Goal: Task Accomplishment & Management: Complete application form

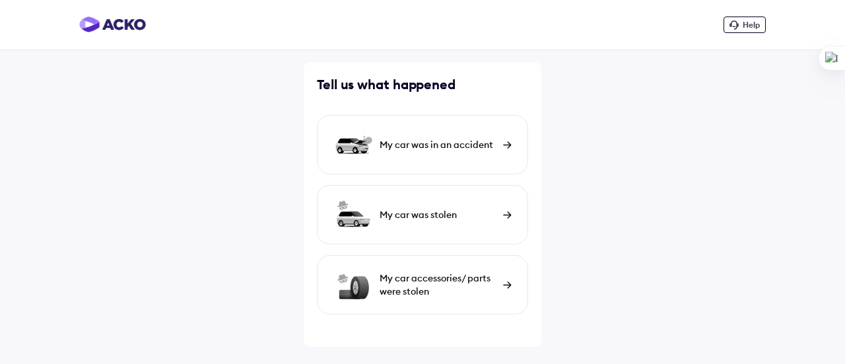
click at [465, 142] on div "My car was in an accident" at bounding box center [438, 144] width 117 height 13
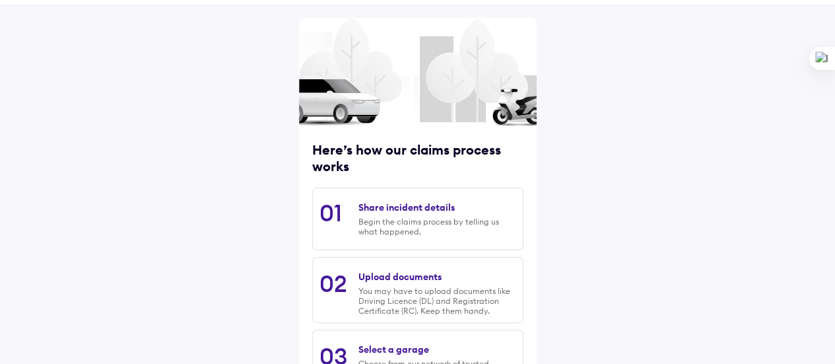
scroll to position [30, 0]
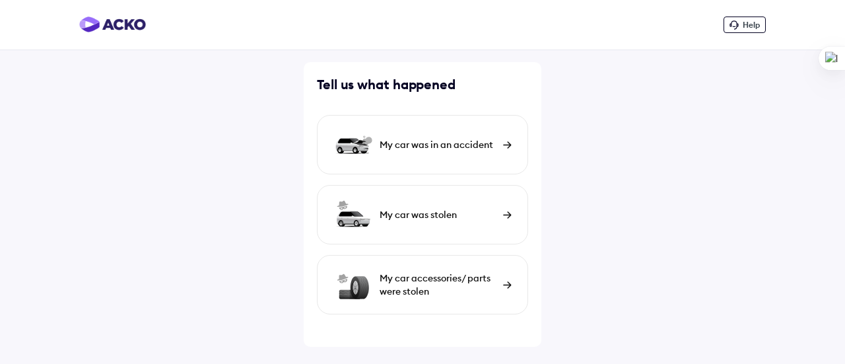
click at [478, 145] on div "My car was in an accident" at bounding box center [438, 144] width 117 height 13
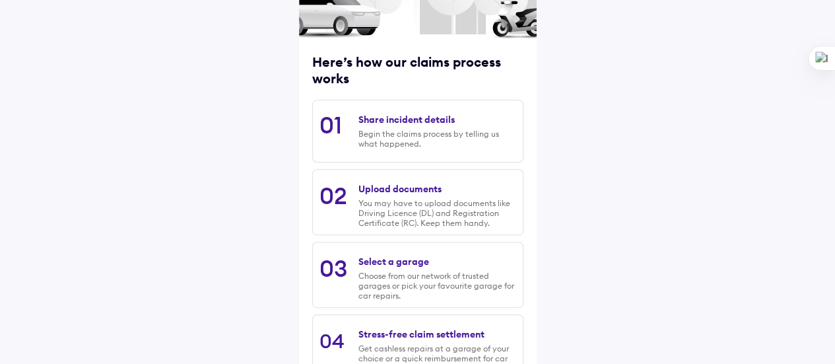
scroll to position [229, 0]
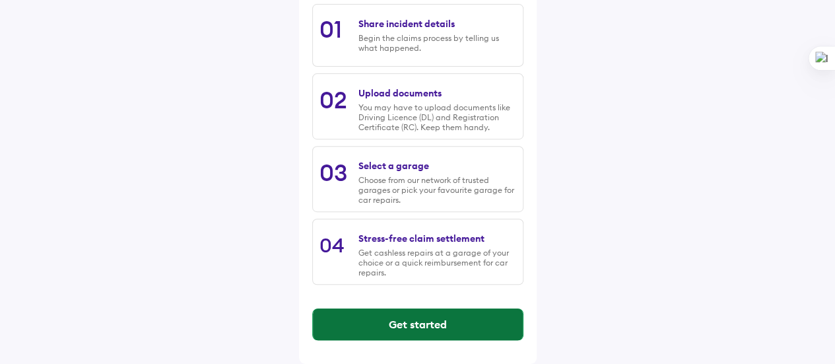
click at [419, 321] on button "Get started" at bounding box center [418, 324] width 210 height 32
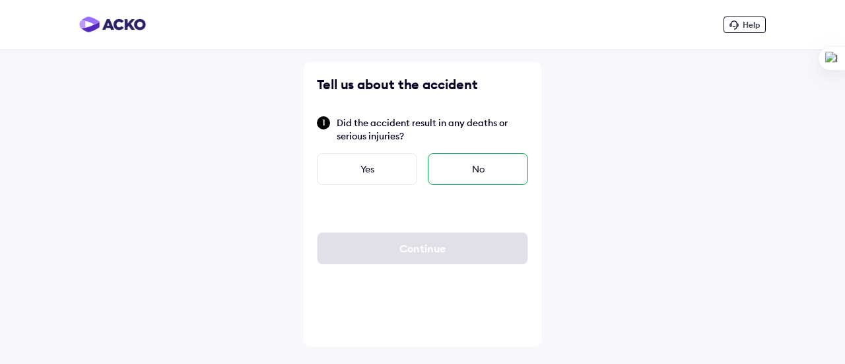
click at [489, 166] on div "No" at bounding box center [478, 169] width 100 height 32
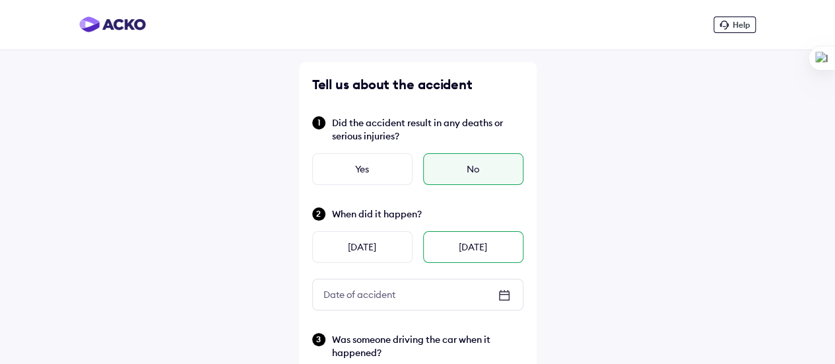
click at [453, 245] on div "Today" at bounding box center [473, 247] width 100 height 32
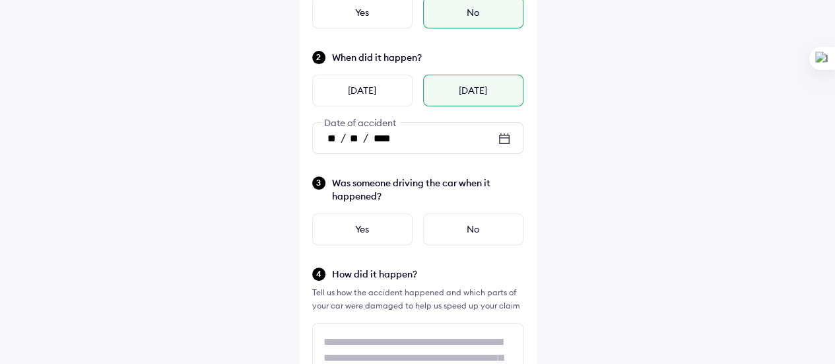
scroll to position [158, 0]
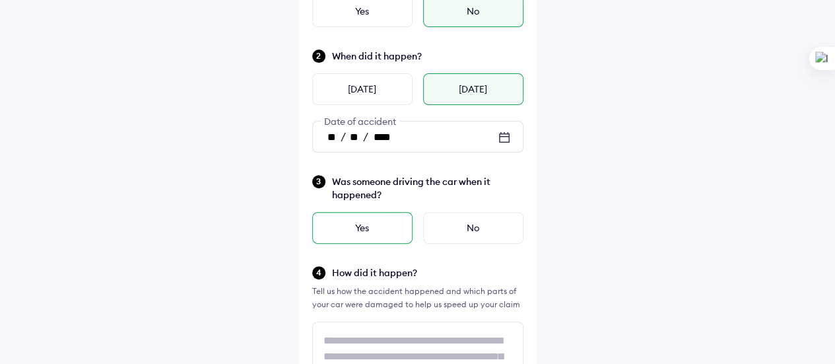
click at [361, 228] on div "Yes" at bounding box center [362, 228] width 100 height 32
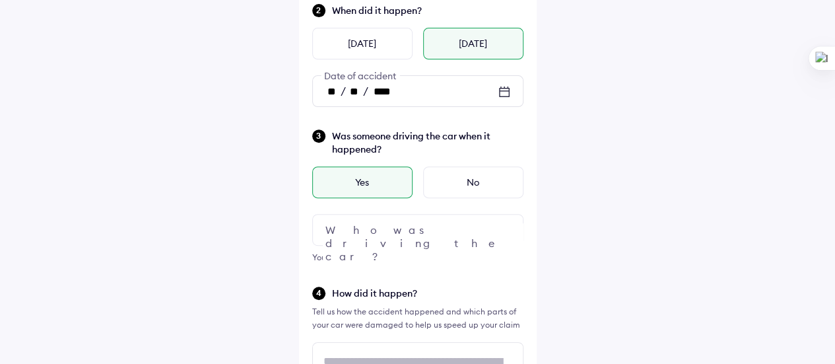
scroll to position [224, 0]
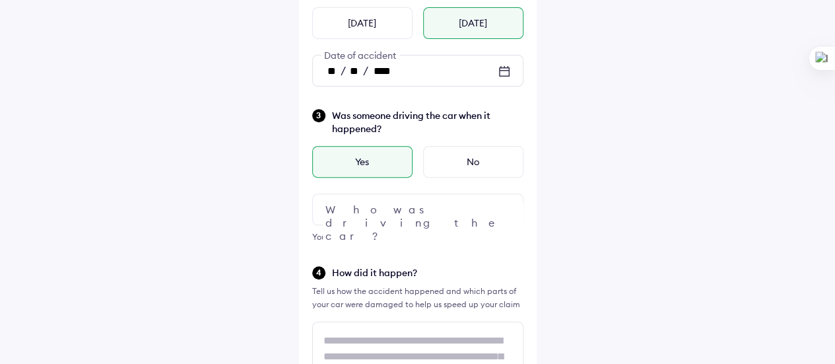
click at [507, 208] on img at bounding box center [505, 209] width 16 height 16
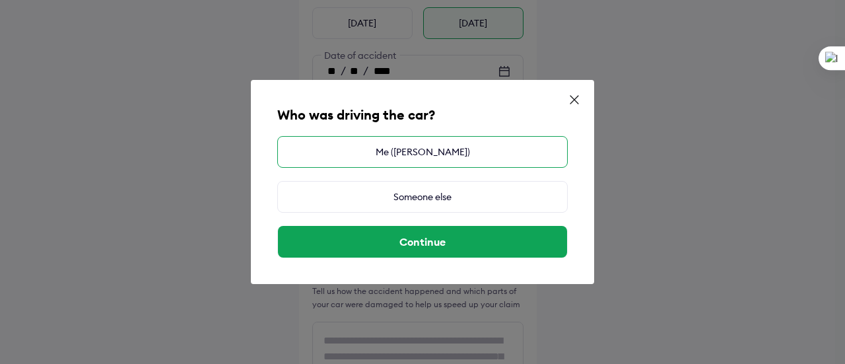
click at [448, 151] on div "Me (BIJU JOSEPH ABRAHAM)" at bounding box center [422, 152] width 291 height 32
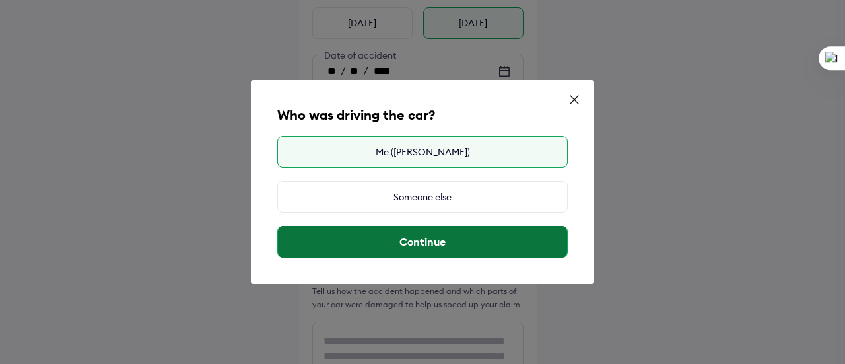
click at [422, 241] on button "Continue" at bounding box center [422, 242] width 289 height 32
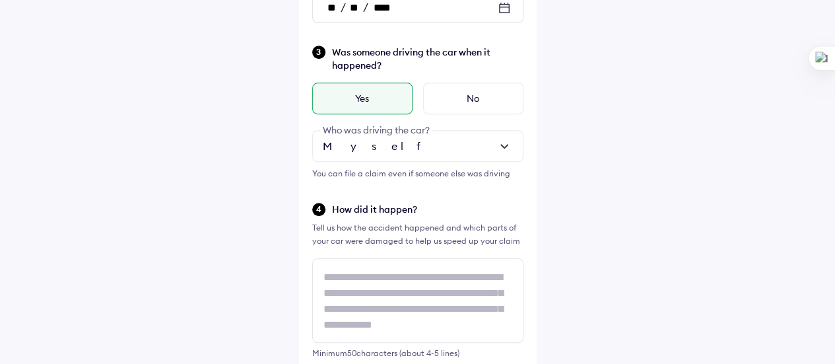
scroll to position [356, 0]
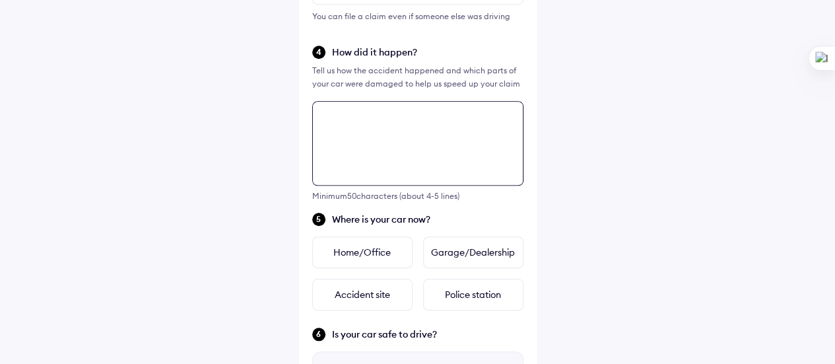
click at [325, 206] on div "Tell us about the accident Did the accident result in any deaths or serious inj…" at bounding box center [418, 153] width 238 height 1071
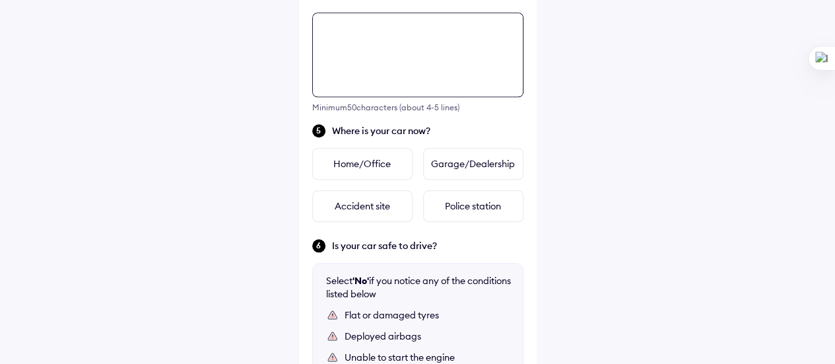
scroll to position [546, 0]
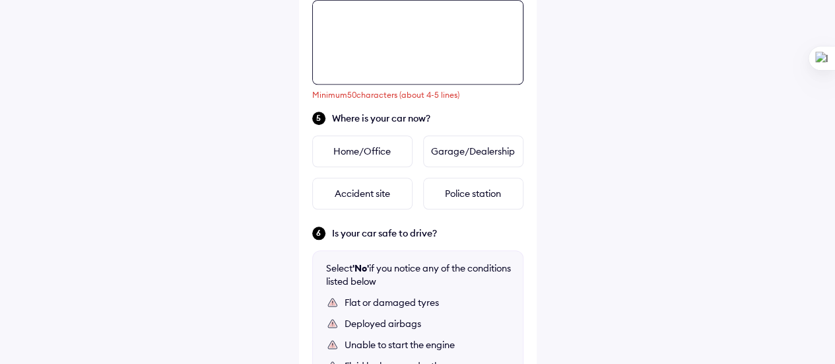
click at [324, 17] on textarea at bounding box center [417, 42] width 211 height 85
paste textarea "**********"
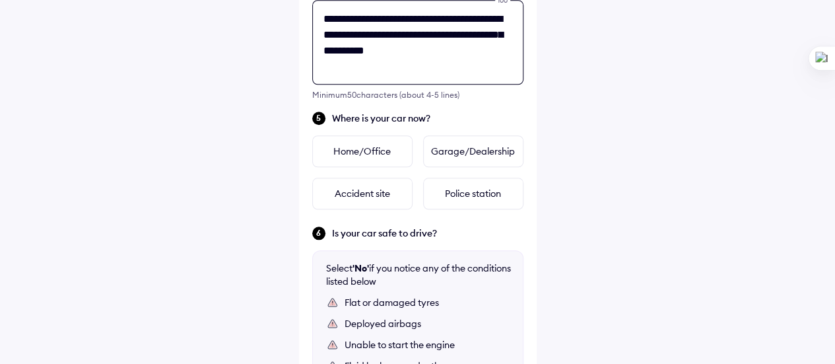
click at [395, 18] on textarea "**********" at bounding box center [417, 42] width 211 height 85
drag, startPoint x: 412, startPoint y: 20, endPoint x: 454, endPoint y: 11, distance: 42.8
click at [412, 20] on textarea "**********" at bounding box center [417, 42] width 211 height 85
click at [323, 36] on textarea "**********" at bounding box center [417, 42] width 211 height 85
click at [322, 36] on textarea "**********" at bounding box center [417, 42] width 211 height 85
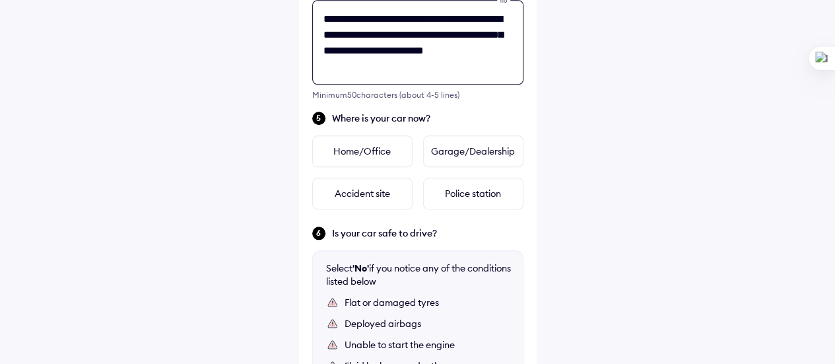
scroll to position [479, 0]
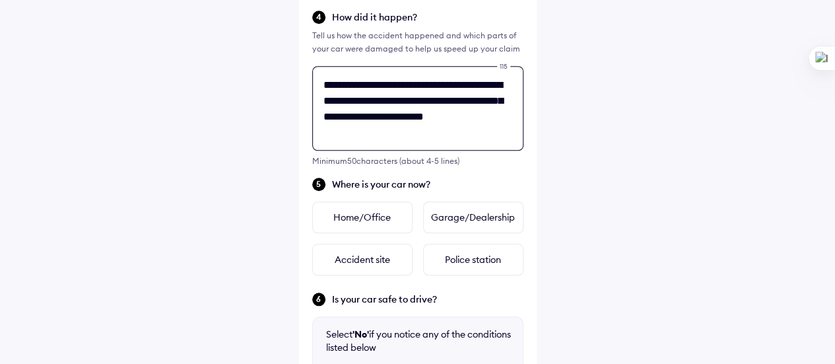
click at [456, 104] on textarea "**********" at bounding box center [417, 108] width 211 height 85
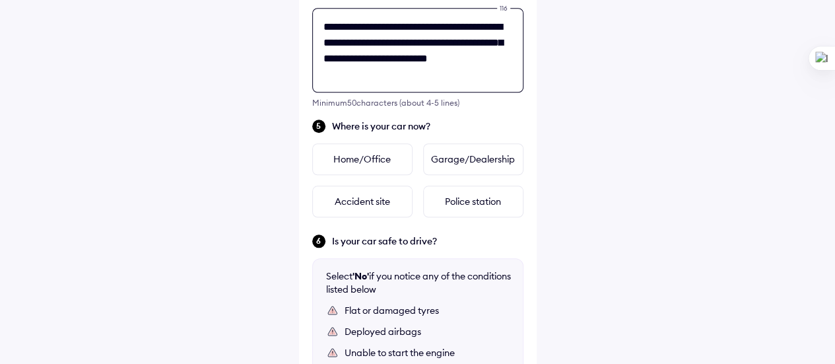
scroll to position [546, 0]
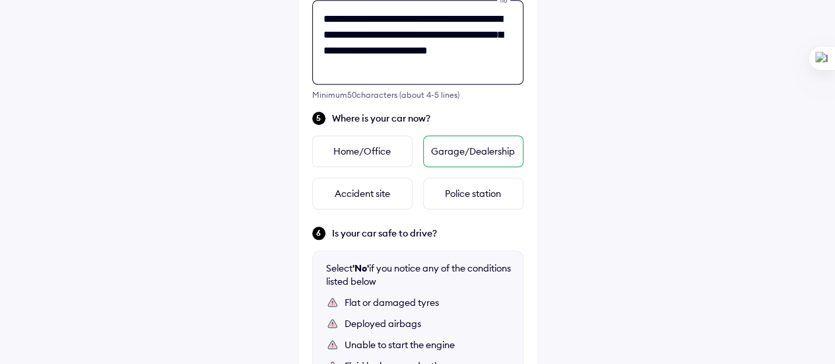
type textarea "**********"
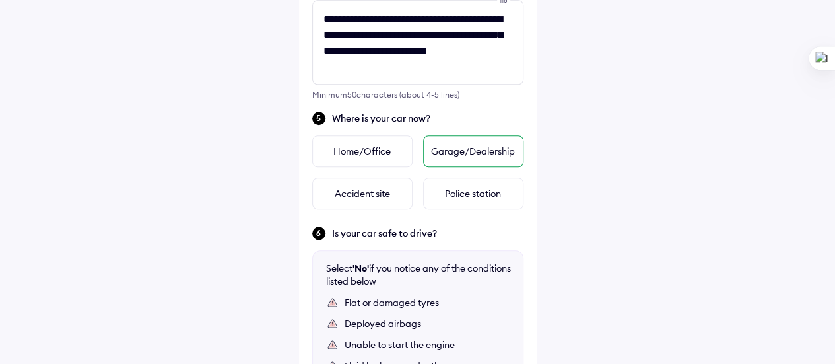
click at [466, 151] on div "Garage/Dealership" at bounding box center [473, 151] width 100 height 32
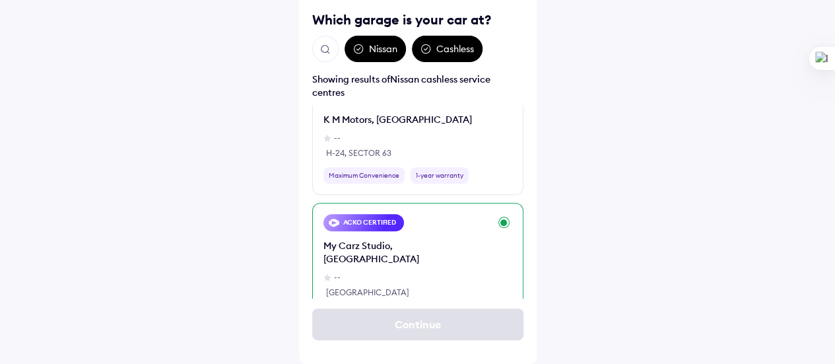
scroll to position [528, 0]
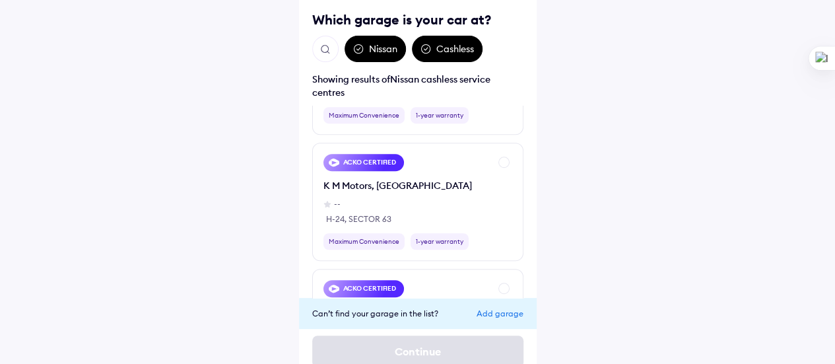
click at [489, 312] on div "Add garage" at bounding box center [500, 313] width 47 height 10
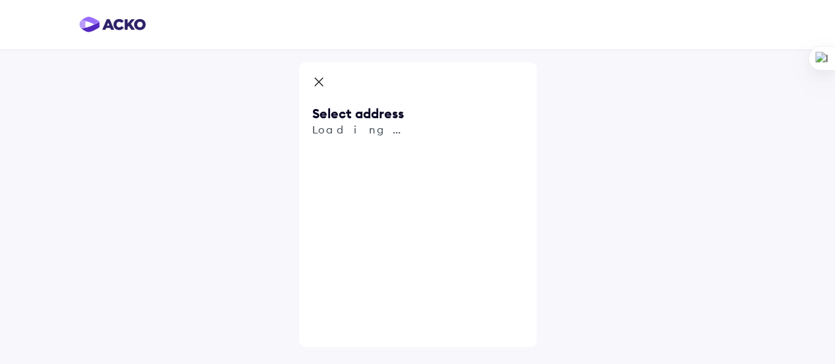
scroll to position [0, 0]
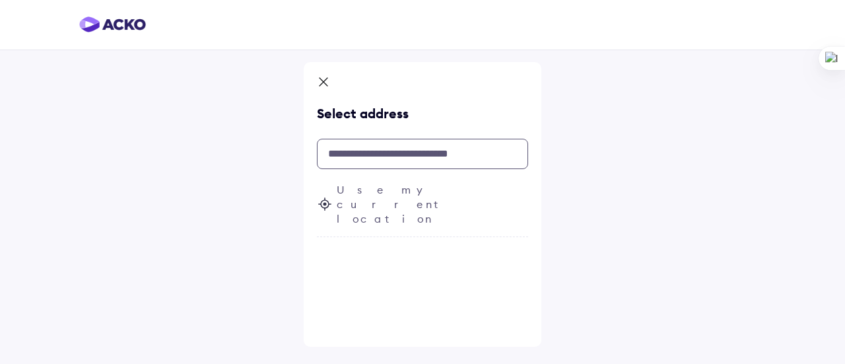
drag, startPoint x: 336, startPoint y: 155, endPoint x: 361, endPoint y: 153, distance: 25.2
click at [336, 154] on input "text" at bounding box center [422, 154] width 211 height 30
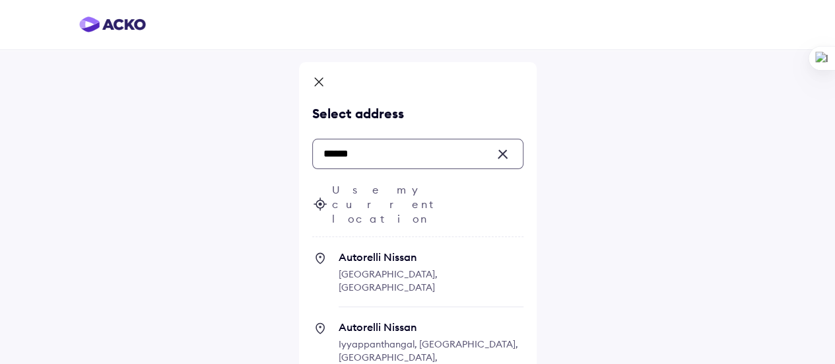
click at [390, 268] on span "Poonamallee High Road, Nerkundram, Chennai, Tamil Nadu, India" at bounding box center [388, 280] width 99 height 25
type input "******"
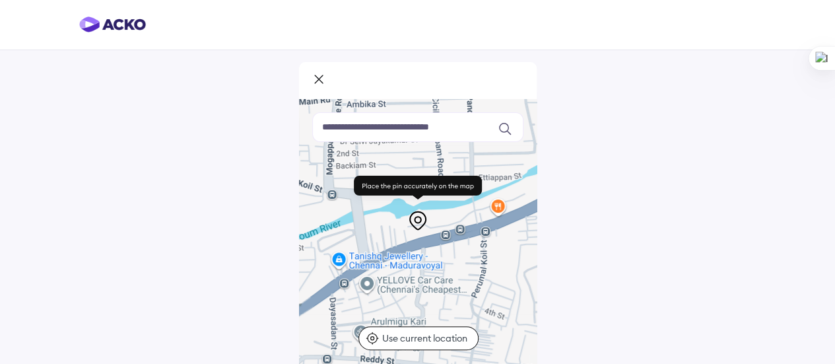
click at [418, 221] on icon at bounding box center [418, 220] width 21 height 21
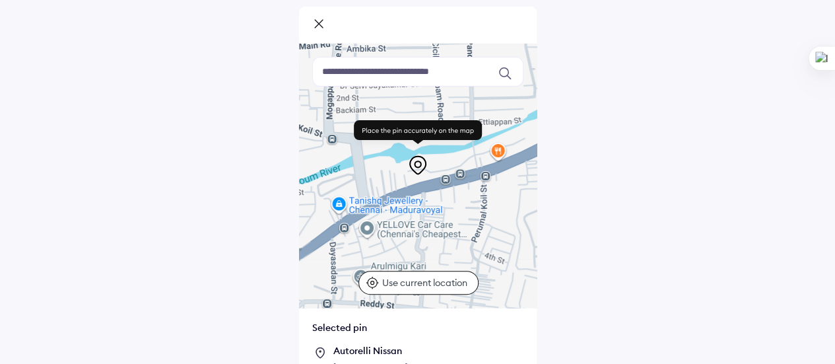
scroll to position [149, 0]
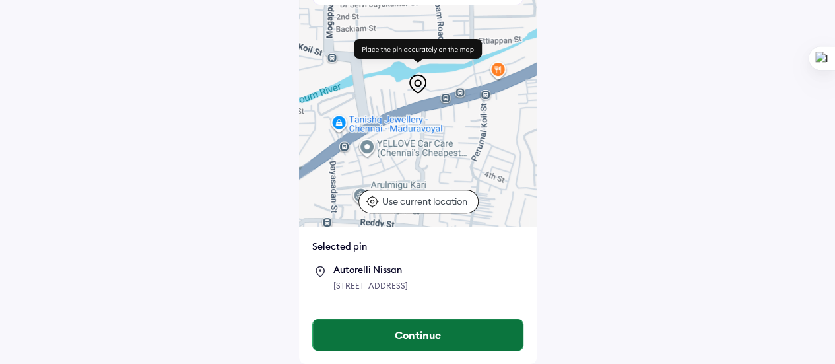
click at [415, 336] on button "Continue" at bounding box center [418, 335] width 210 height 32
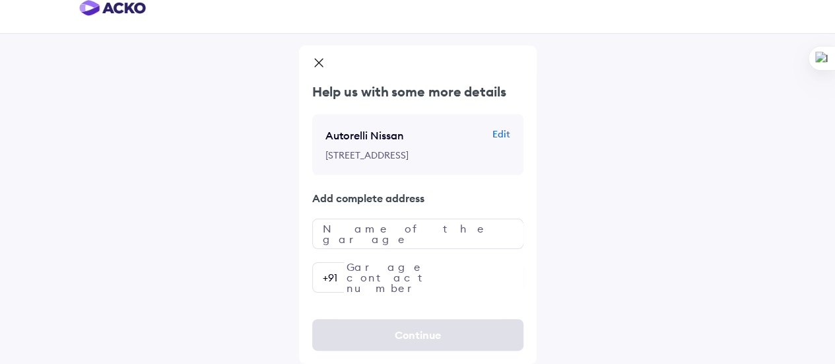
scroll to position [42, 0]
click at [326, 236] on input "text" at bounding box center [417, 234] width 211 height 30
type input "**********"
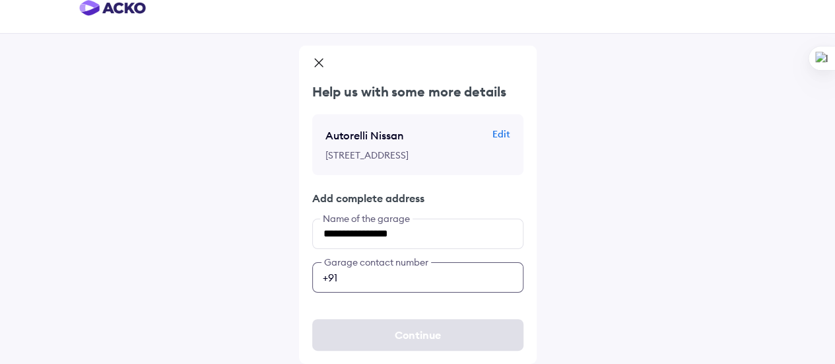
click at [363, 279] on input "number" at bounding box center [417, 277] width 211 height 30
type input "**********"
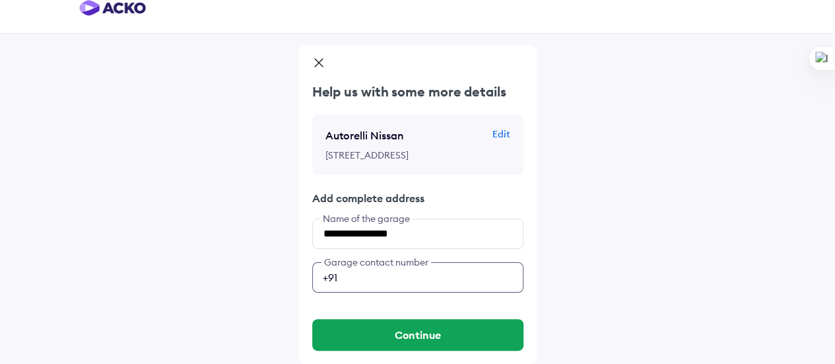
scroll to position [0, 0]
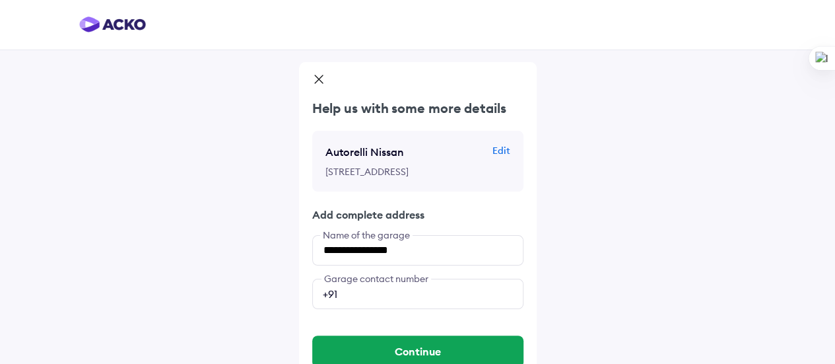
click at [320, 78] on icon at bounding box center [318, 81] width 13 height 16
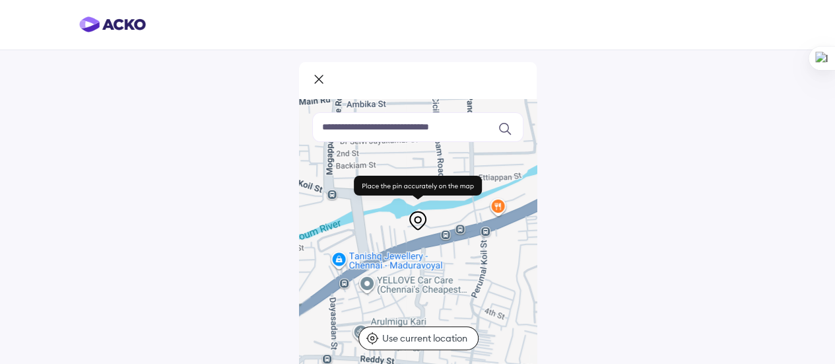
click at [320, 77] on icon at bounding box center [319, 79] width 8 height 8
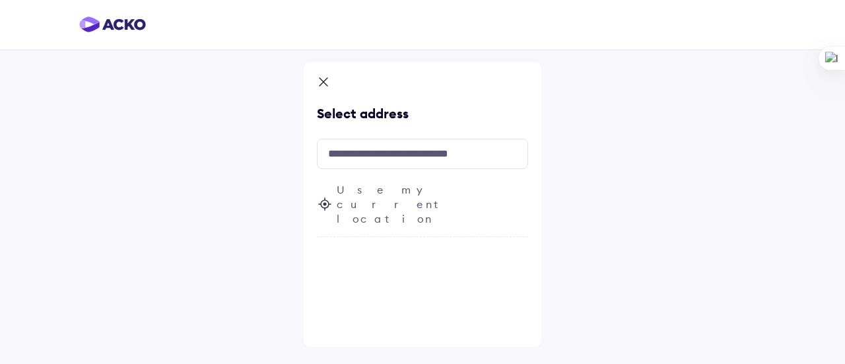
click at [324, 81] on icon at bounding box center [323, 83] width 13 height 16
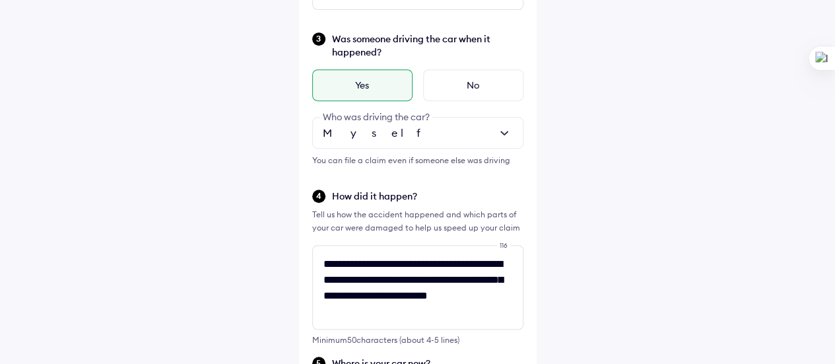
scroll to position [246, 0]
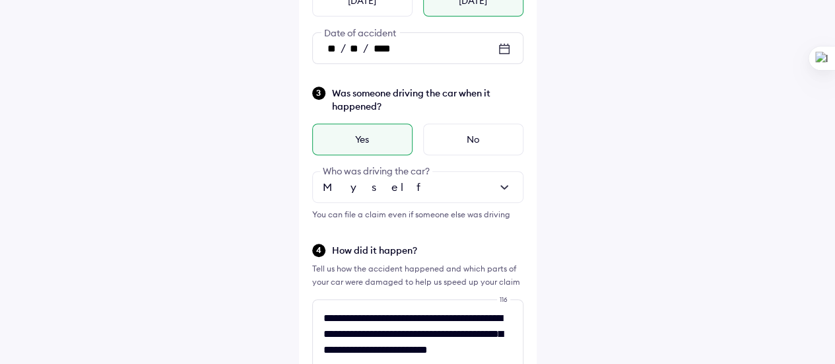
click at [336, 37] on span "Date of accident" at bounding box center [360, 33] width 79 height 12
click at [504, 47] on icon at bounding box center [505, 49] width 16 height 16
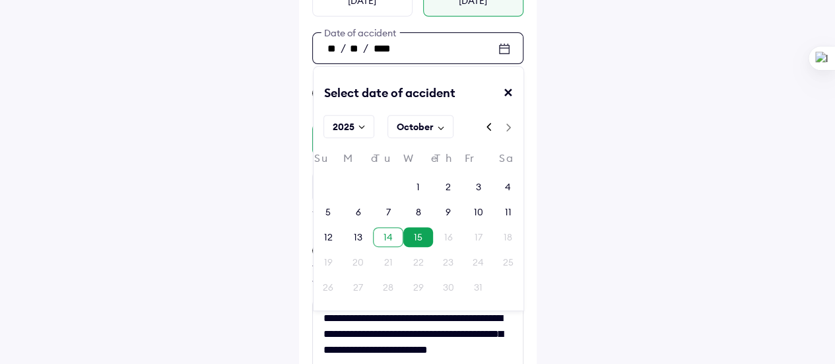
click at [387, 234] on div "14" at bounding box center [388, 237] width 9 height 13
type input "**"
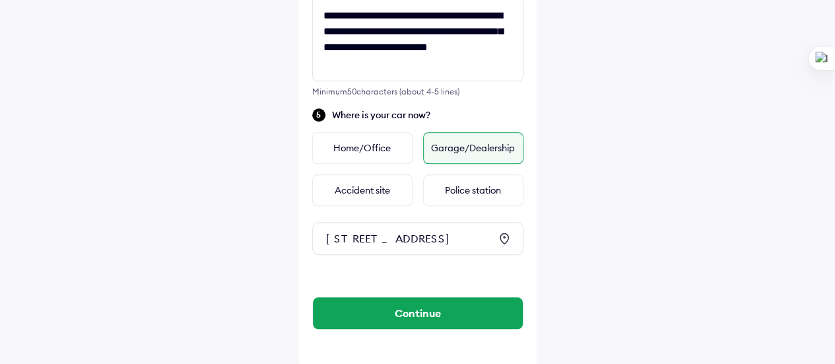
scroll to position [577, 0]
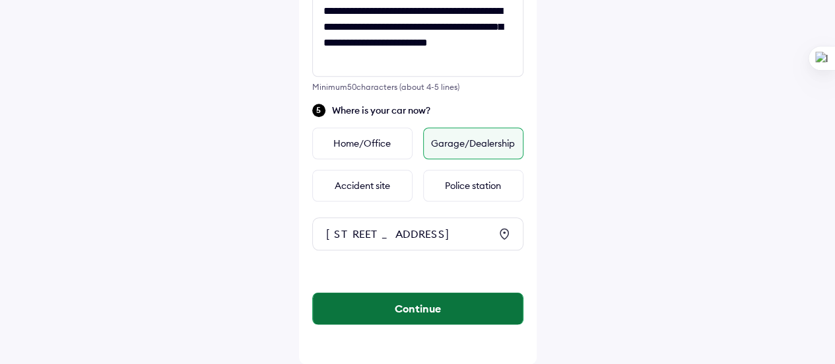
click at [419, 305] on button "Continue" at bounding box center [418, 309] width 210 height 32
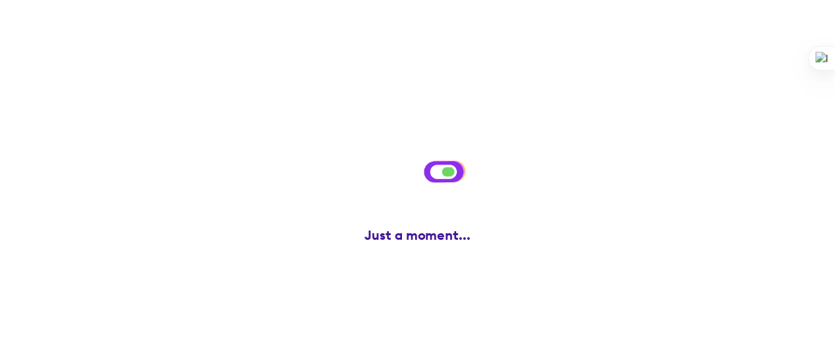
scroll to position [0, 0]
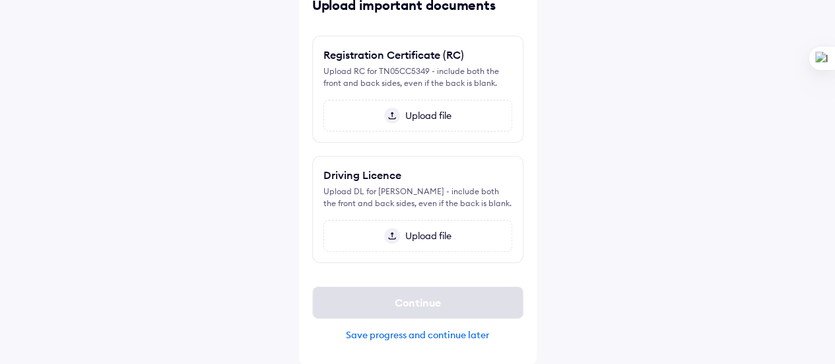
scroll to position [90, 0]
click at [420, 109] on span "Upload file" at bounding box center [426, 115] width 52 height 12
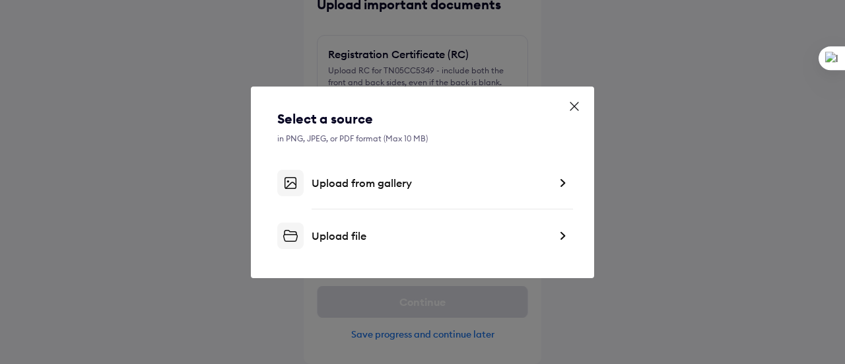
click at [383, 186] on div "Upload from gallery" at bounding box center [431, 182] width 238 height 13
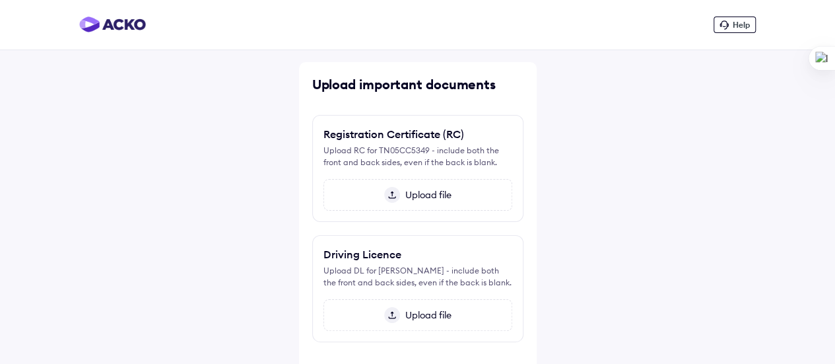
click at [417, 321] on span "Upload file" at bounding box center [426, 315] width 52 height 12
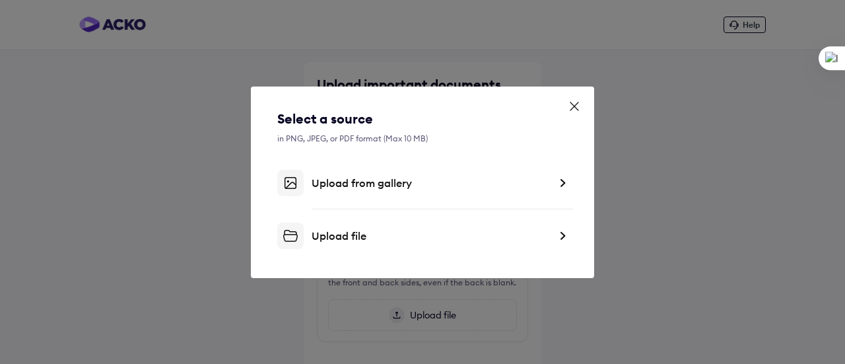
click at [578, 104] on icon at bounding box center [574, 106] width 13 height 13
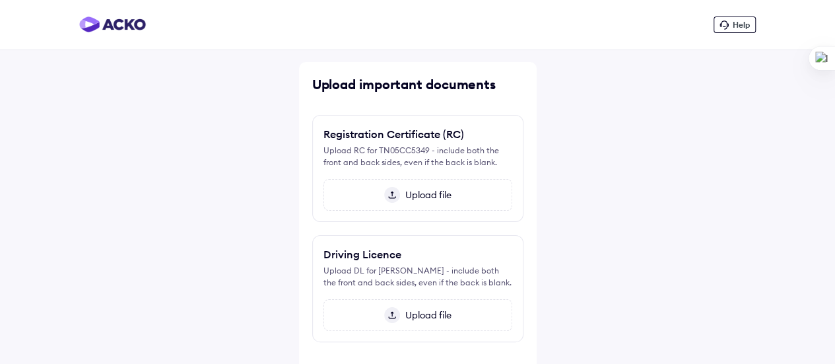
click at [424, 193] on span "Upload file" at bounding box center [426, 195] width 52 height 12
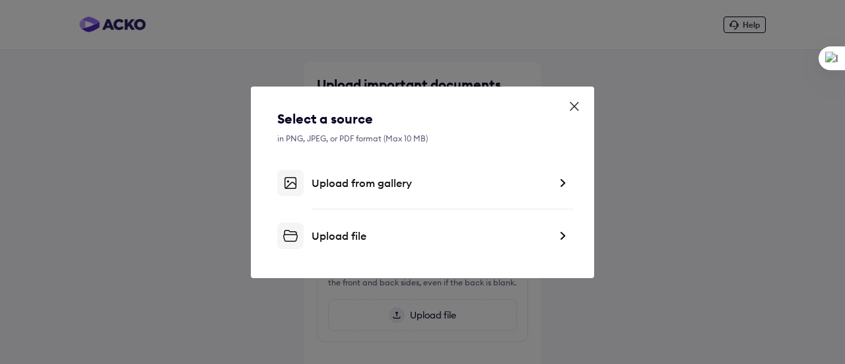
click at [346, 235] on div "Upload file" at bounding box center [431, 235] width 238 height 13
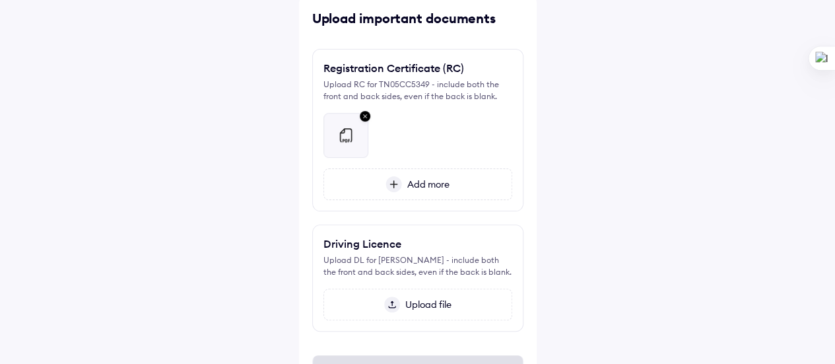
scroll to position [146, 0]
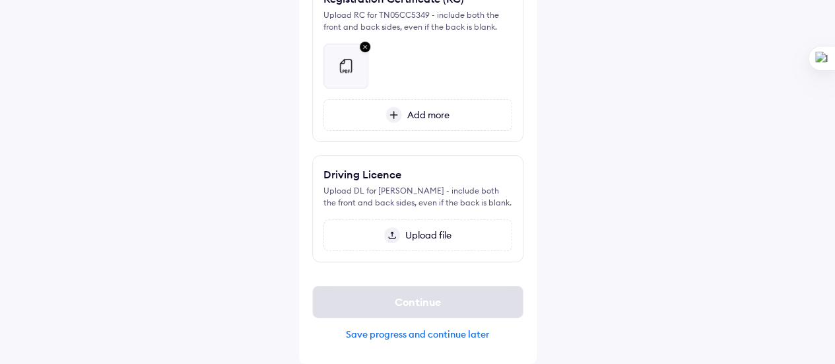
click at [427, 235] on span "Upload file" at bounding box center [426, 235] width 52 height 12
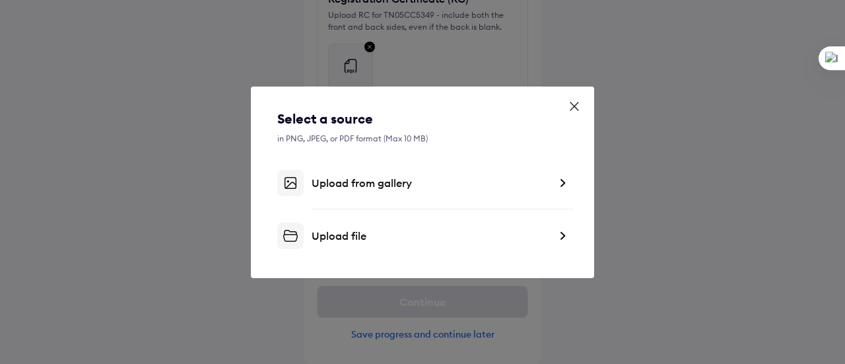
click at [343, 236] on div "Upload file" at bounding box center [431, 235] width 238 height 13
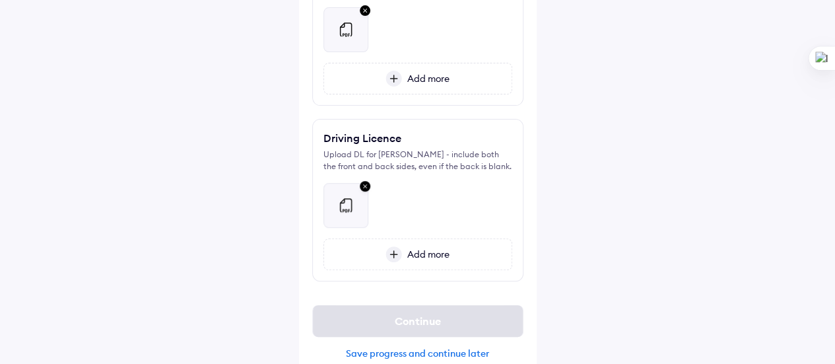
scroll to position [201, 0]
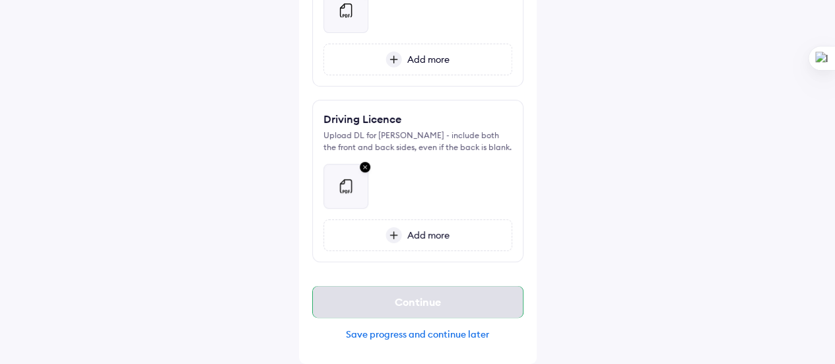
click at [422, 303] on div "Continue" at bounding box center [417, 302] width 211 height 32
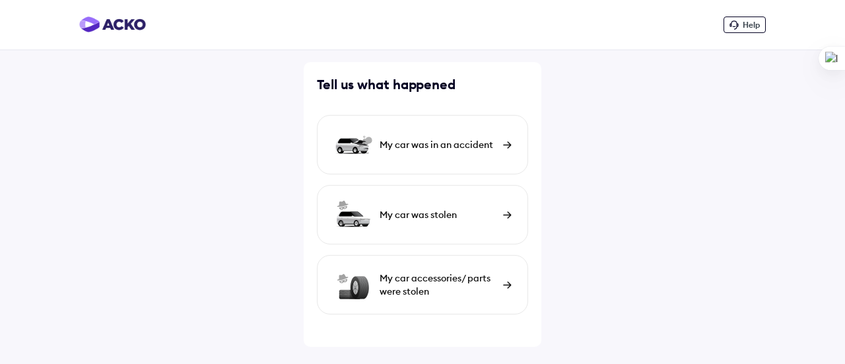
click at [465, 144] on div "My car was in an accident" at bounding box center [438, 144] width 117 height 13
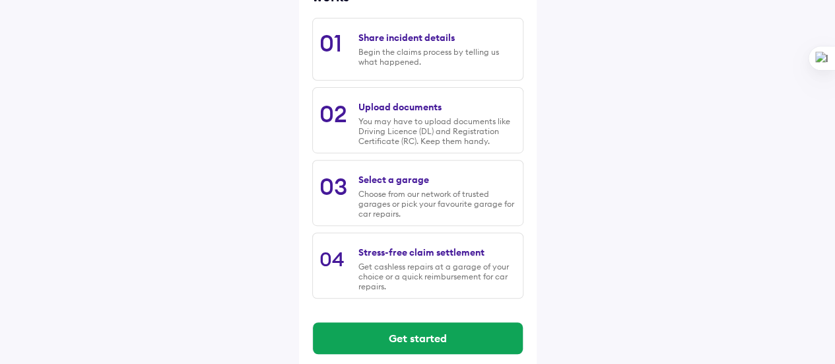
scroll to position [229, 0]
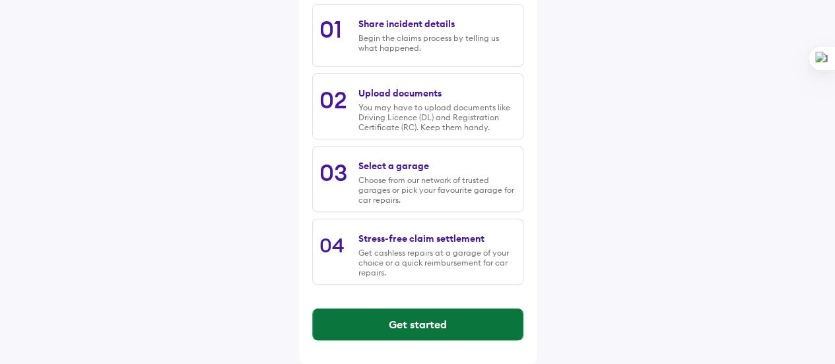
click at [407, 326] on button "Get started" at bounding box center [418, 324] width 210 height 32
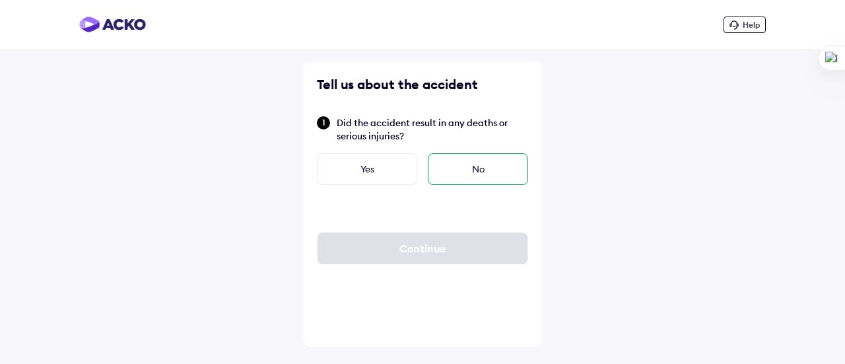
click at [474, 167] on div "No" at bounding box center [478, 169] width 100 height 32
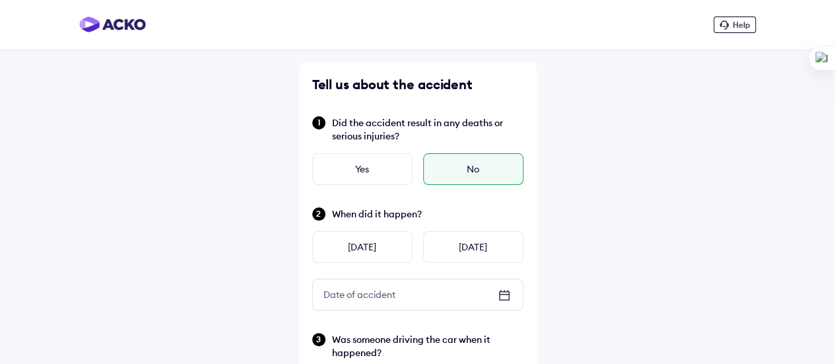
click at [120, 23] on img at bounding box center [112, 25] width 67 height 16
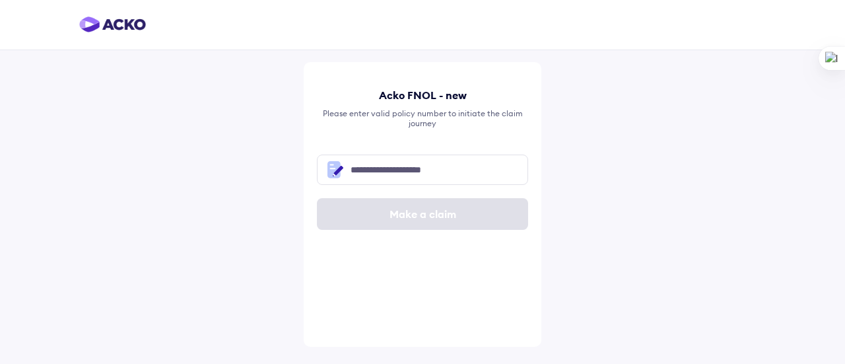
click at [90, 22] on img at bounding box center [112, 25] width 67 height 16
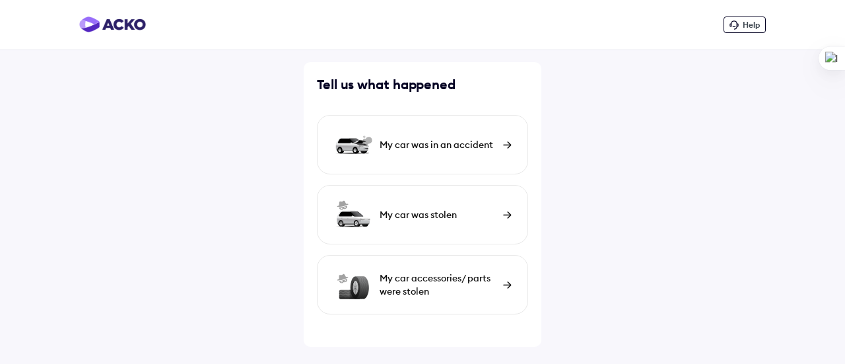
click at [507, 142] on img at bounding box center [507, 144] width 9 height 7
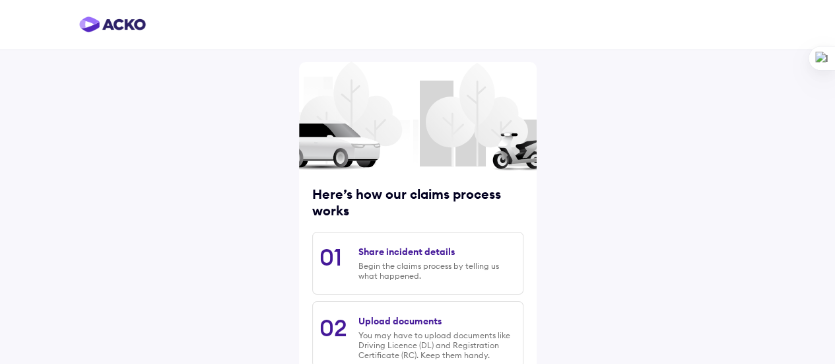
scroll to position [229, 0]
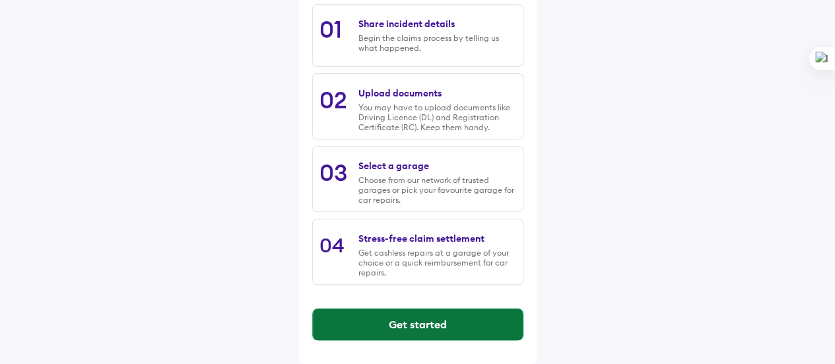
click at [405, 320] on button "Get started" at bounding box center [418, 324] width 210 height 32
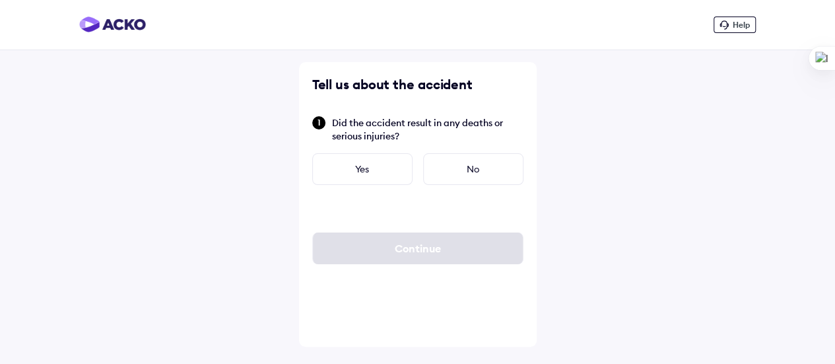
scroll to position [0, 0]
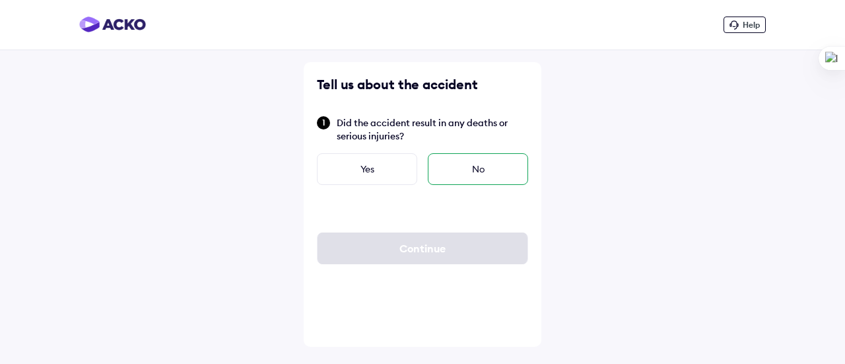
click at [466, 166] on div "No" at bounding box center [478, 169] width 100 height 32
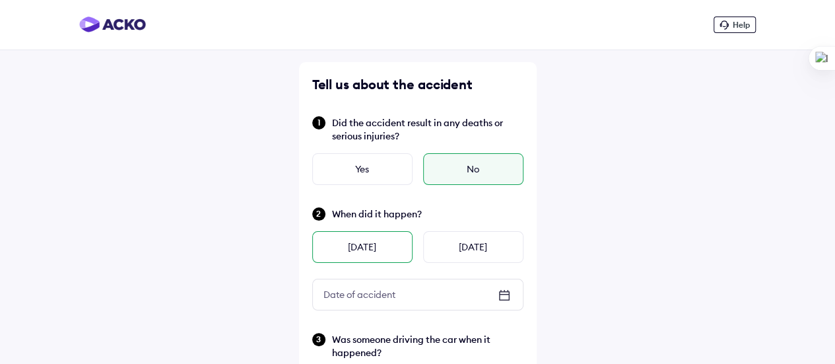
click at [365, 247] on div "[DATE]" at bounding box center [362, 247] width 100 height 32
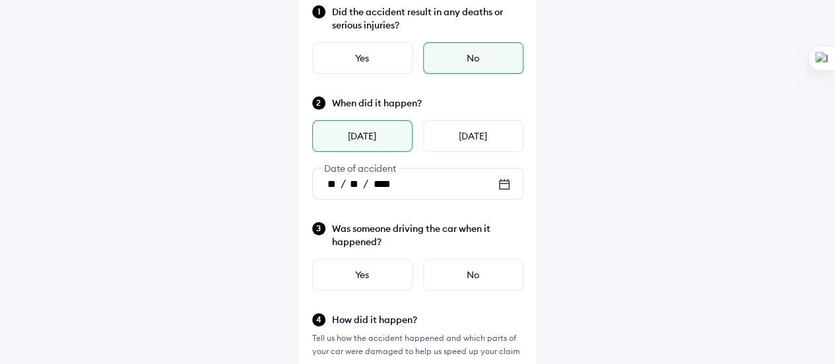
scroll to position [132, 0]
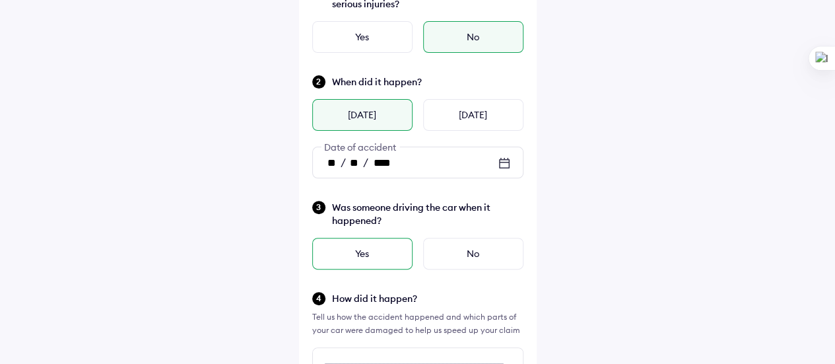
click at [359, 254] on div "Yes" at bounding box center [362, 254] width 100 height 32
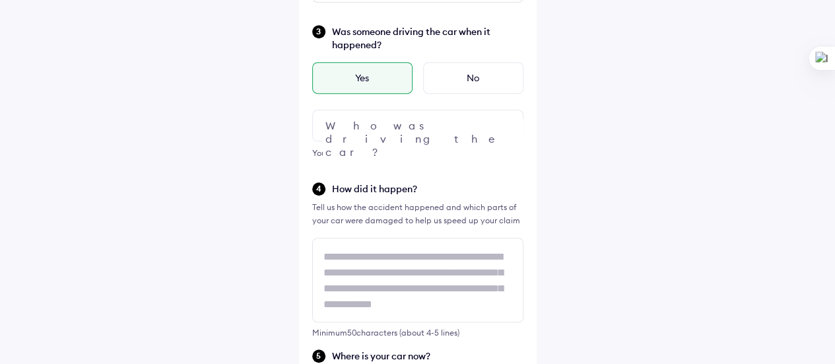
scroll to position [330, 0]
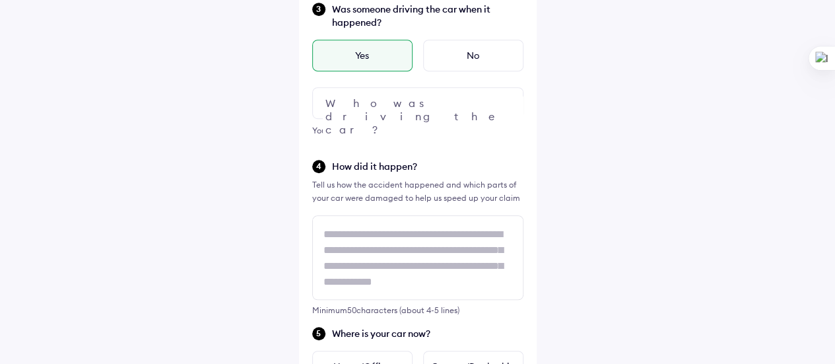
click at [489, 102] on div at bounding box center [417, 103] width 211 height 32
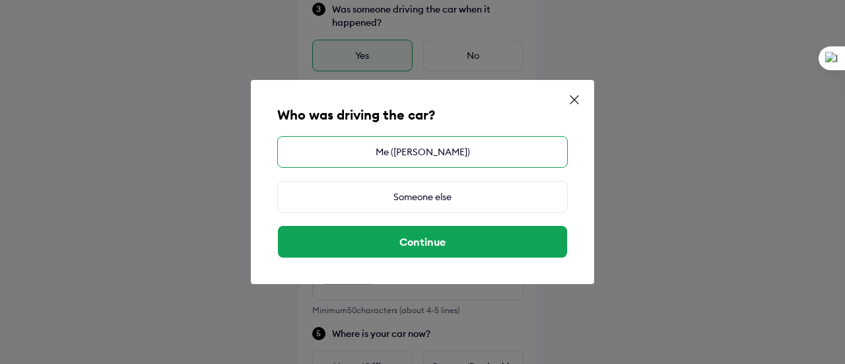
click at [395, 150] on div "Me (BIJU JOSEPH ABRAHAM)" at bounding box center [422, 152] width 291 height 32
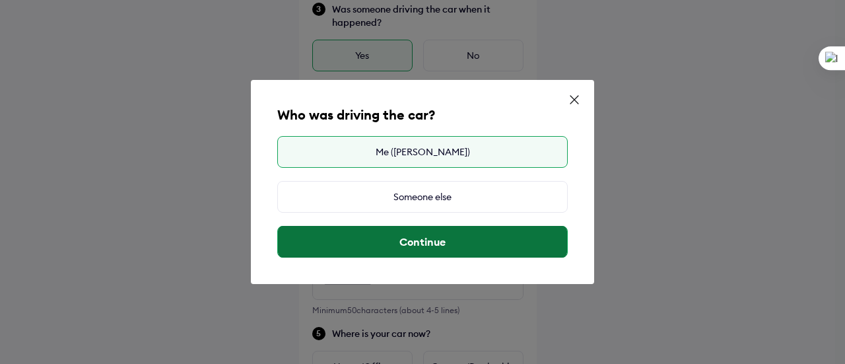
click at [416, 240] on button "Continue" at bounding box center [422, 242] width 289 height 32
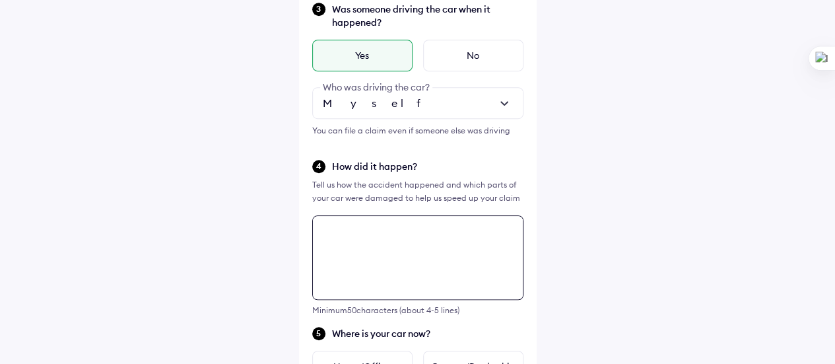
click at [325, 236] on textarea at bounding box center [417, 257] width 211 height 85
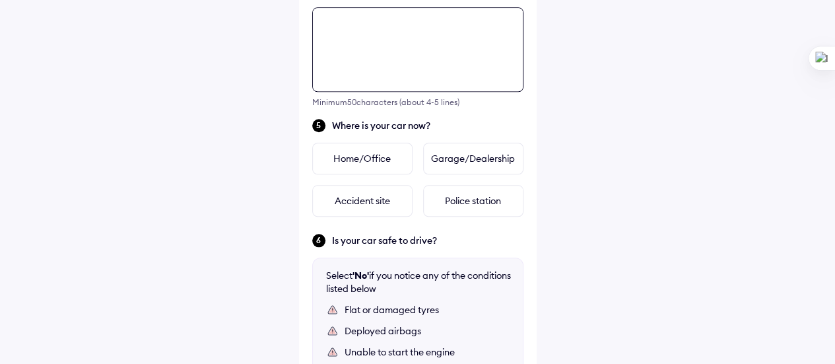
scroll to position [546, 0]
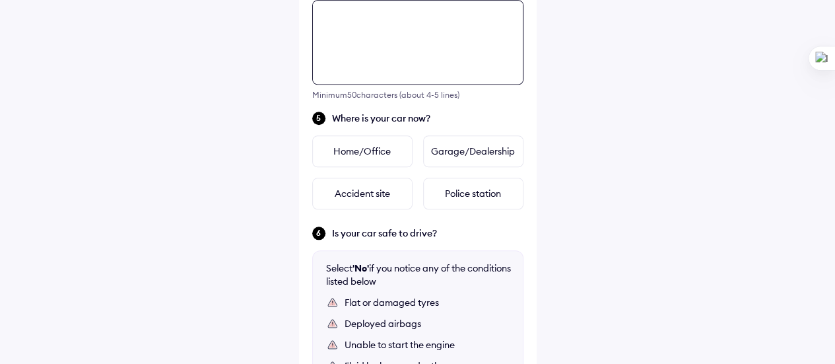
paste textarea "**********"
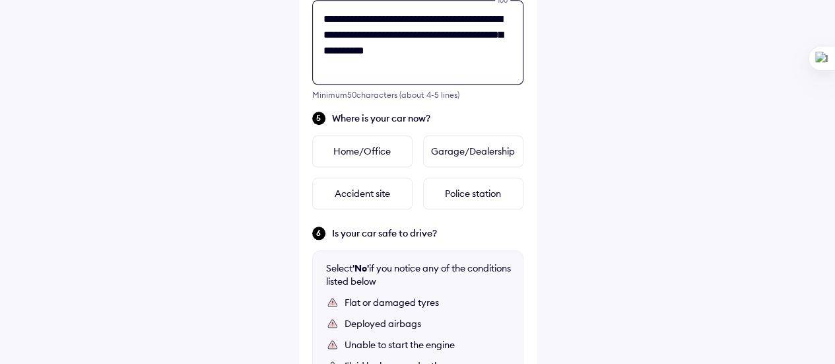
click at [394, 20] on textarea "**********" at bounding box center [417, 42] width 211 height 85
click at [323, 36] on textarea "**********" at bounding box center [417, 42] width 211 height 85
click at [509, 36] on textarea "**********" at bounding box center [417, 42] width 211 height 85
click at [324, 50] on textarea "**********" at bounding box center [417, 42] width 211 height 85
click at [371, 67] on textarea "**********" at bounding box center [417, 42] width 211 height 85
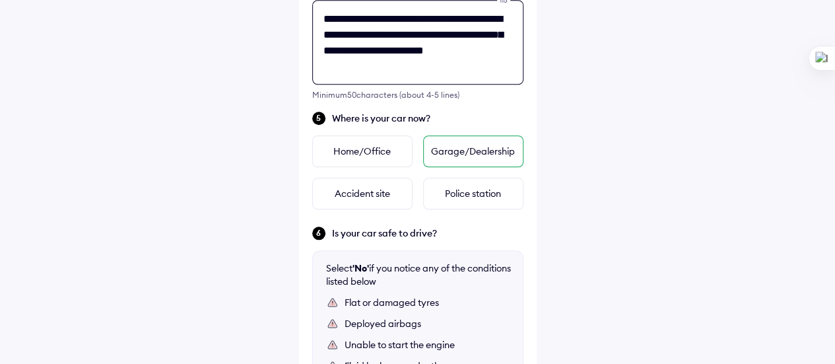
type textarea "**********"
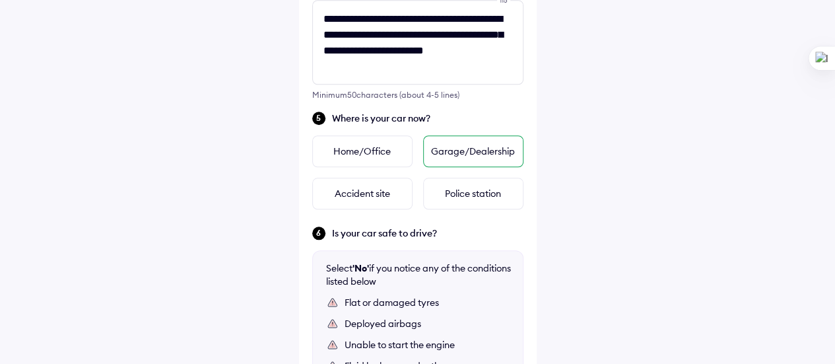
click at [482, 152] on div "Garage/Dealership" at bounding box center [473, 151] width 100 height 32
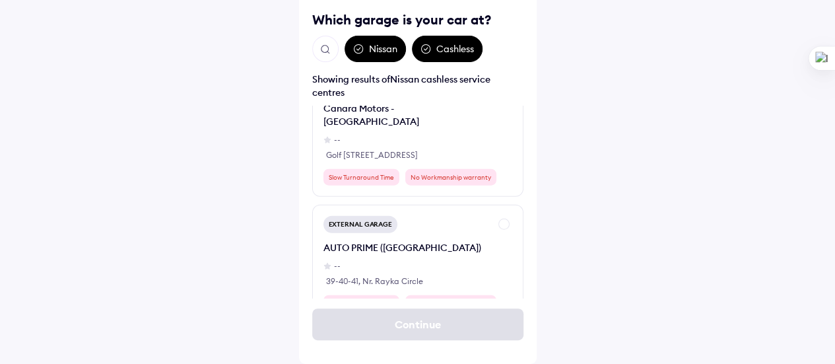
scroll to position [11756, 0]
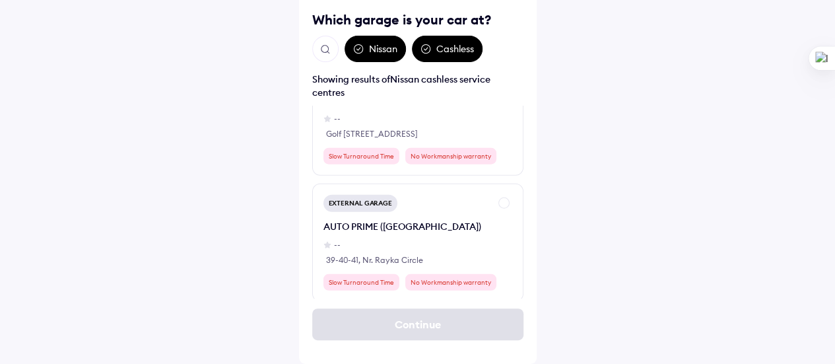
click at [375, 48] on div "Nissan" at bounding box center [375, 49] width 61 height 26
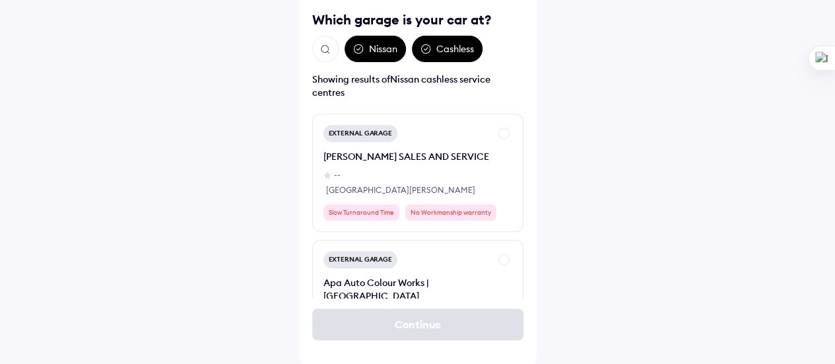
scroll to position [30844, 0]
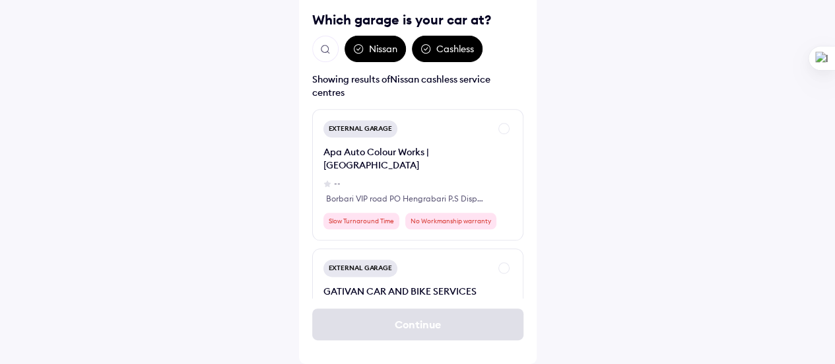
click at [326, 49] on img "Open search" at bounding box center [326, 50] width 12 height 12
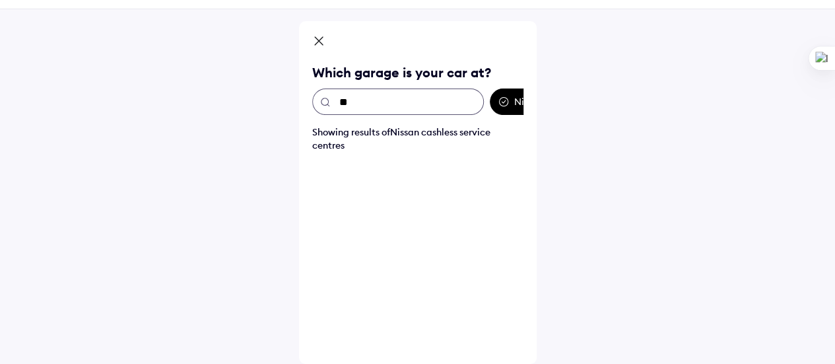
scroll to position [41, 0]
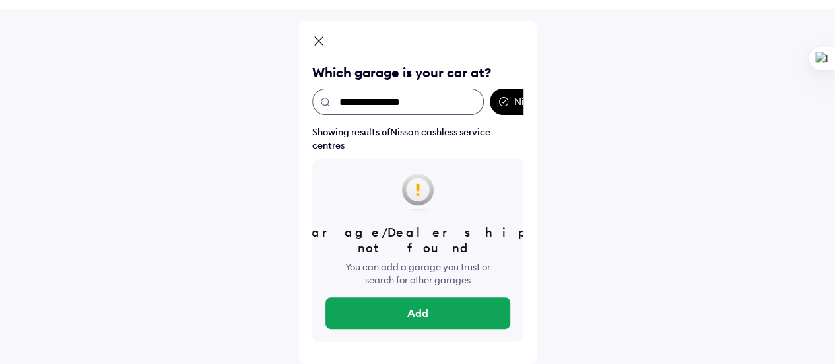
click at [380, 98] on input "**********" at bounding box center [398, 102] width 172 height 26
type input "**********"
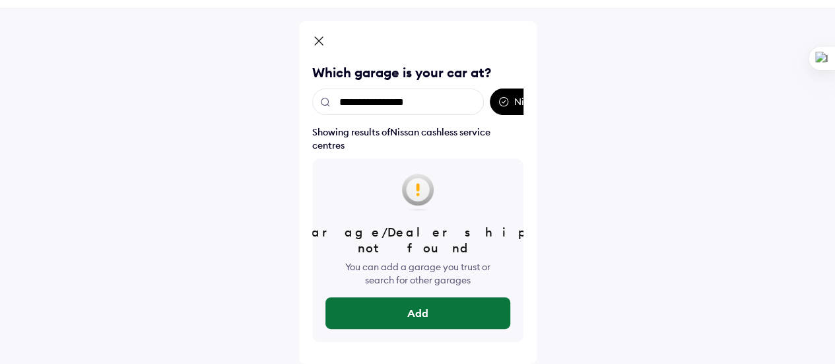
click at [408, 297] on button "Add" at bounding box center [418, 313] width 185 height 32
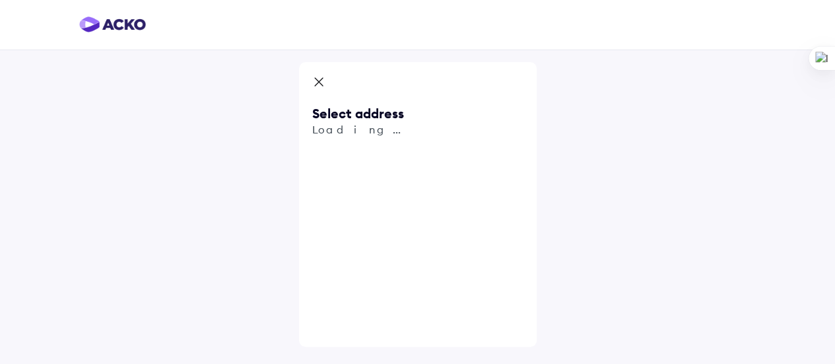
scroll to position [0, 0]
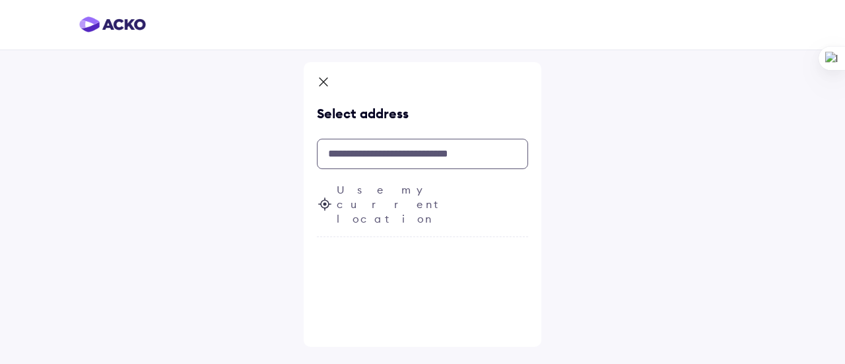
click at [376, 157] on input "text" at bounding box center [422, 154] width 211 height 30
click at [322, 81] on icon at bounding box center [323, 83] width 13 height 16
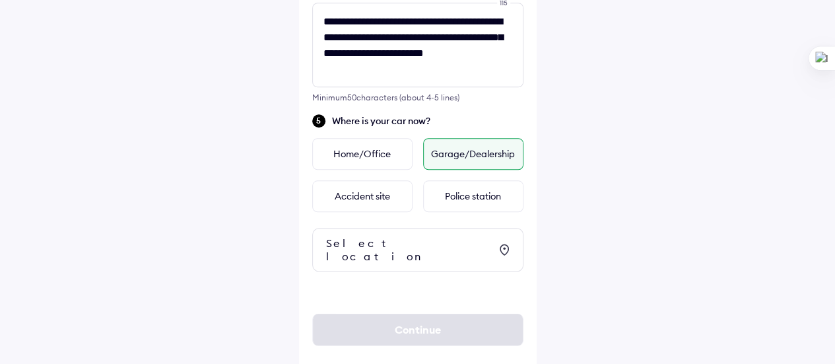
scroll to position [553, 0]
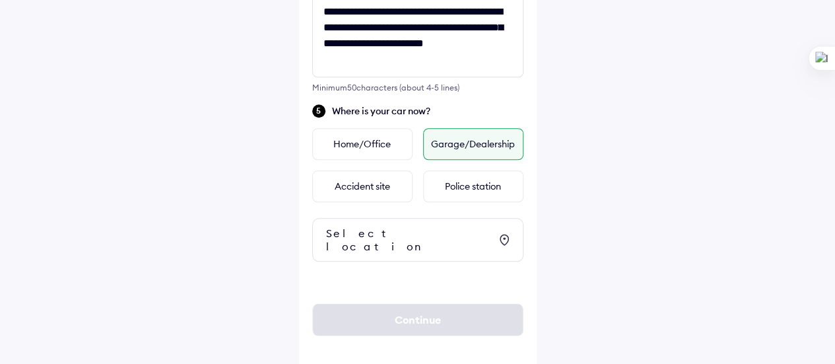
click at [402, 234] on div "Select location" at bounding box center [408, 240] width 164 height 26
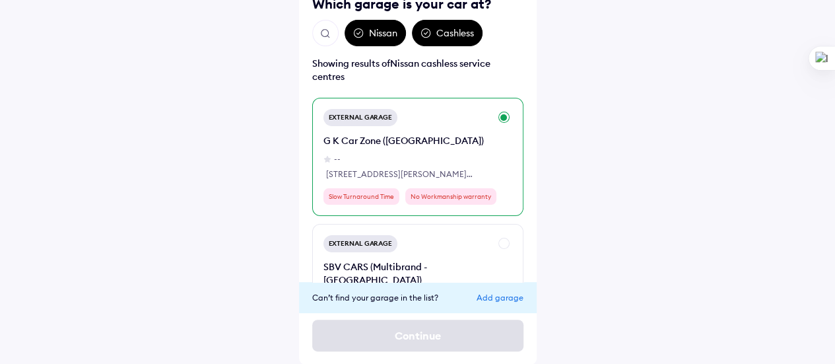
scroll to position [110, 0]
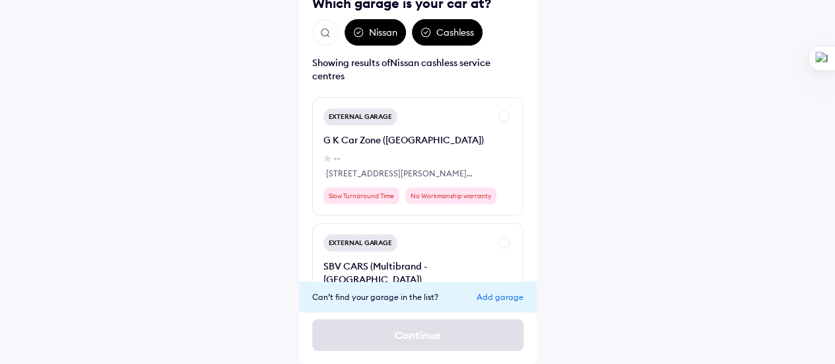
click at [497, 296] on div "Add garage" at bounding box center [500, 297] width 47 height 10
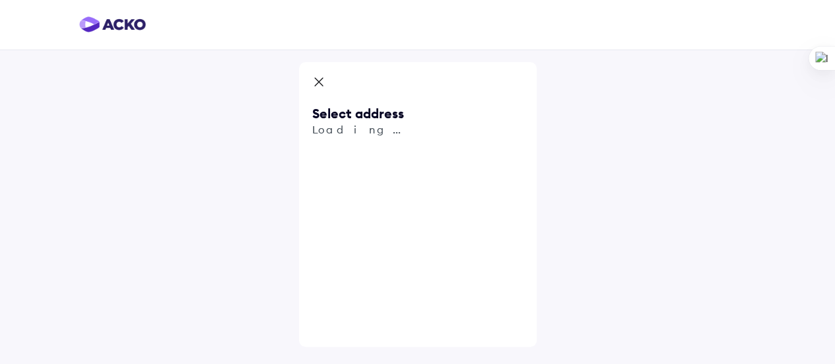
scroll to position [0, 0]
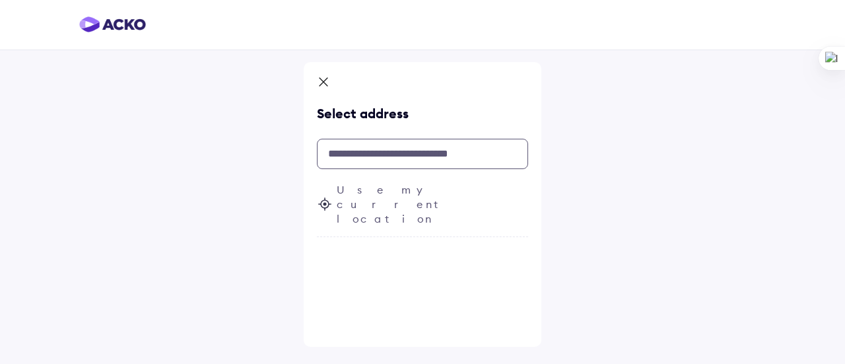
click at [351, 153] on input "text" at bounding box center [422, 154] width 211 height 30
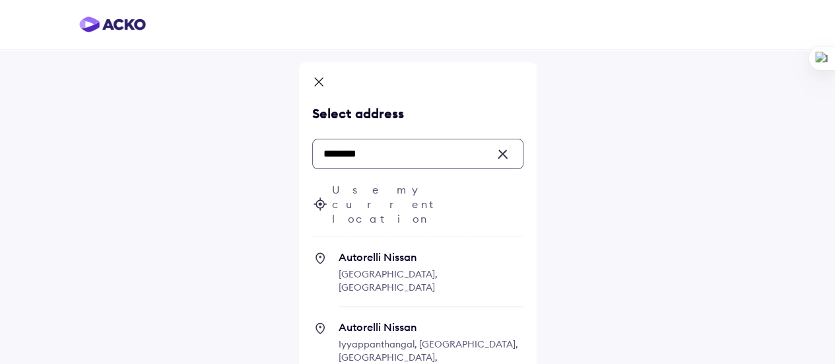
click at [407, 268] on span "Poonamallee High Road, Nerkundram, Chennai, Tamil Nadu, India" at bounding box center [388, 280] width 99 height 25
type input "********"
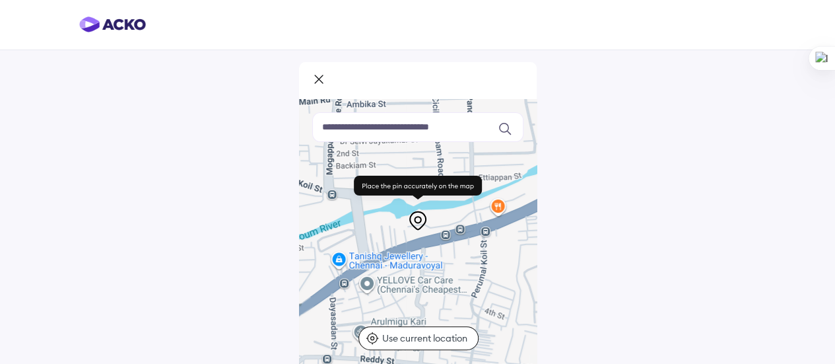
click at [415, 218] on icon at bounding box center [418, 220] width 6 height 6
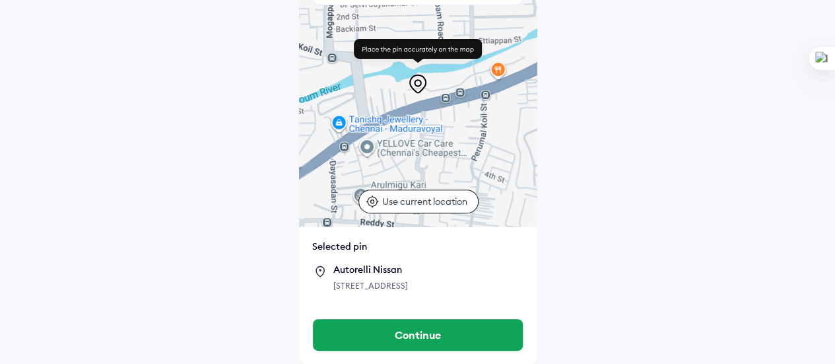
scroll to position [149, 0]
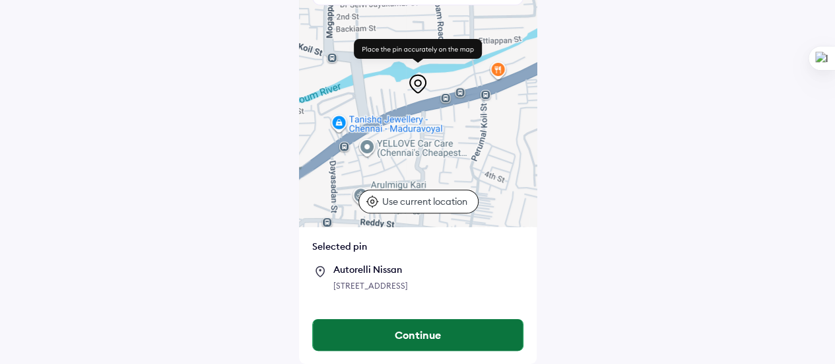
click at [420, 331] on button "Continue" at bounding box center [418, 335] width 210 height 32
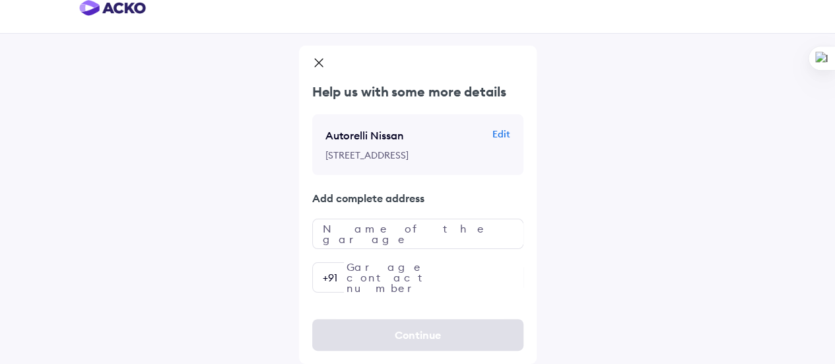
scroll to position [0, 0]
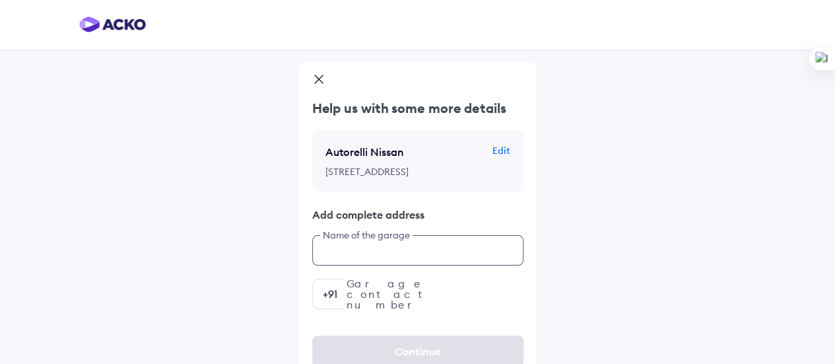
click at [357, 278] on div "Help us with some more details Autorelli Nissan Edit 89A, Poonamallee High Rd, …" at bounding box center [418, 204] width 238 height 210
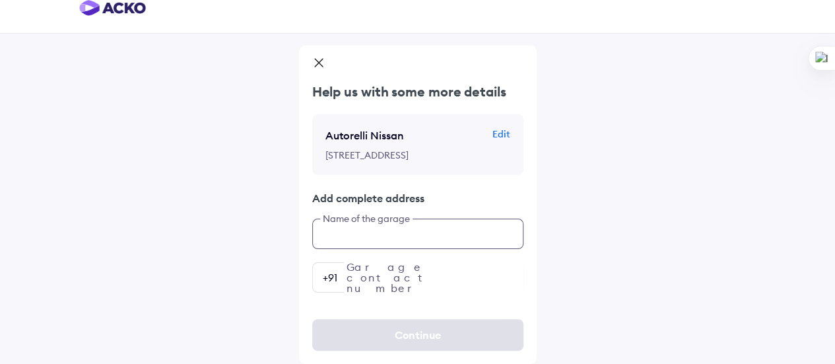
scroll to position [42, 0]
type input "**********"
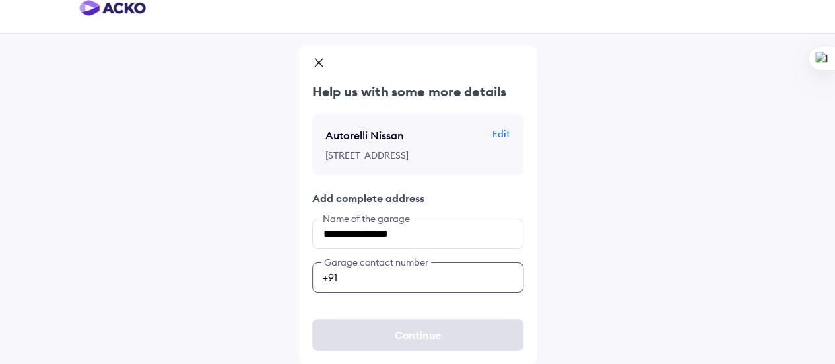
click at [365, 277] on input "number" at bounding box center [417, 277] width 211 height 30
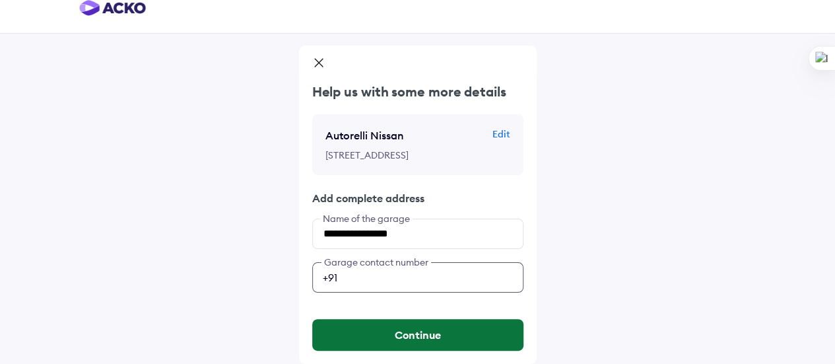
type input "**********"
click at [415, 327] on button "Continue" at bounding box center [417, 335] width 211 height 32
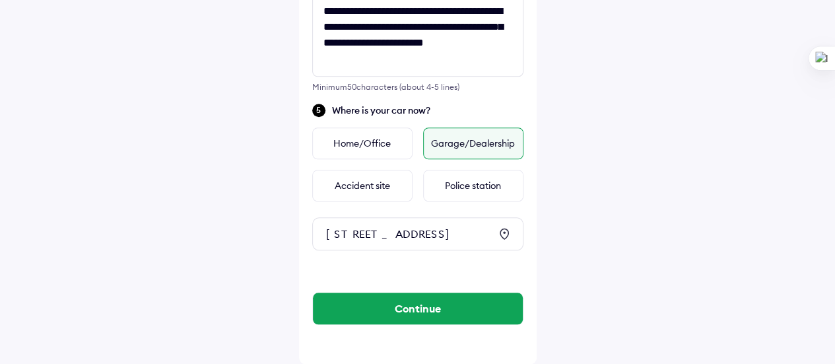
scroll to position [577, 0]
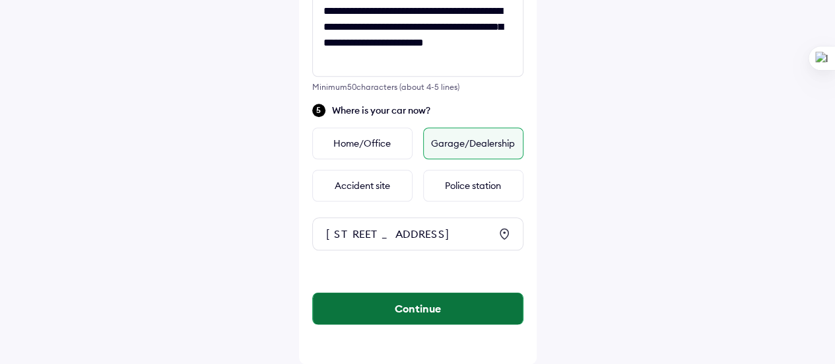
click at [413, 310] on button "Continue" at bounding box center [418, 309] width 210 height 32
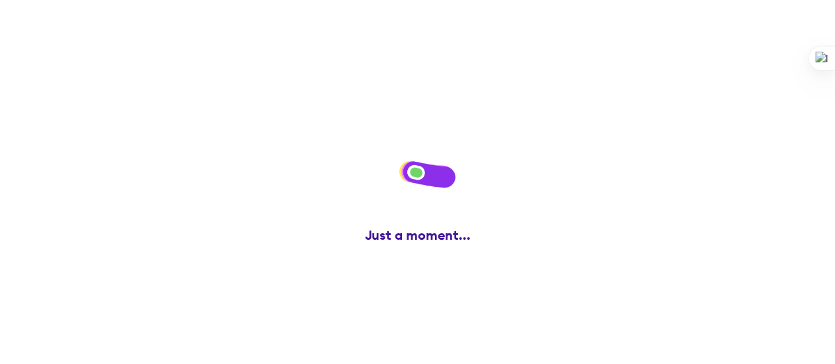
scroll to position [0, 0]
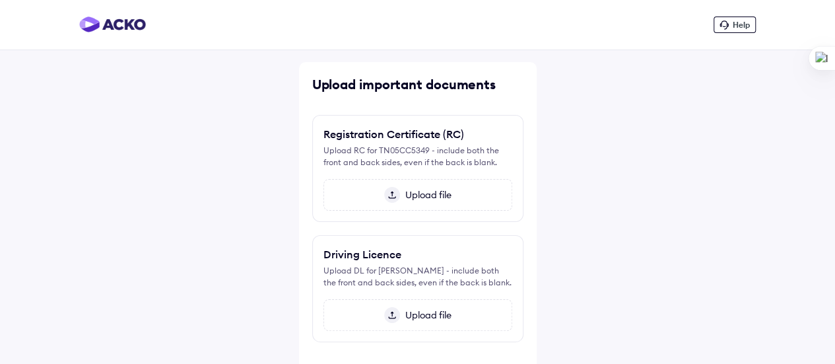
click at [419, 194] on span "Upload file" at bounding box center [426, 195] width 52 height 12
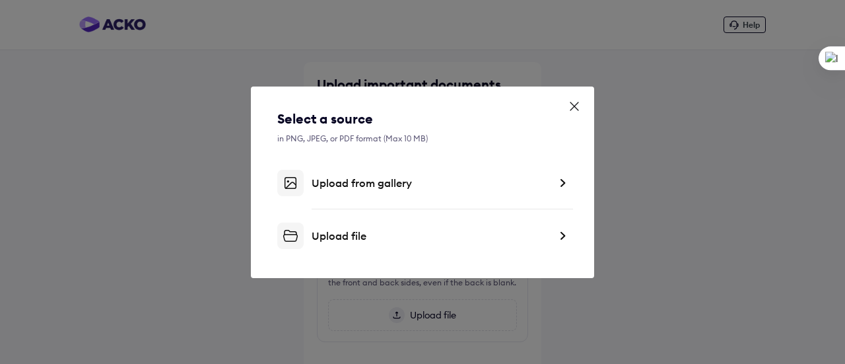
click at [330, 236] on div "Upload file" at bounding box center [431, 235] width 238 height 13
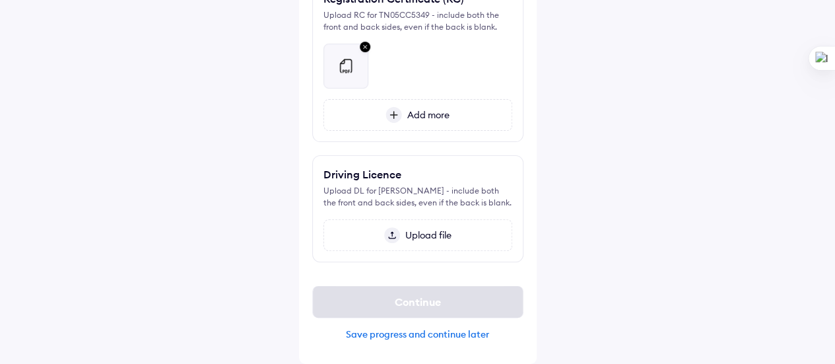
scroll to position [146, 0]
click at [423, 236] on span "Upload file" at bounding box center [426, 235] width 52 height 12
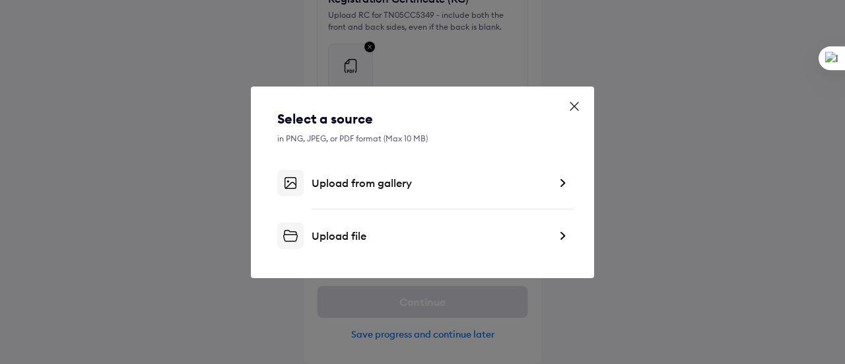
click at [345, 237] on div "Upload file" at bounding box center [431, 235] width 238 height 13
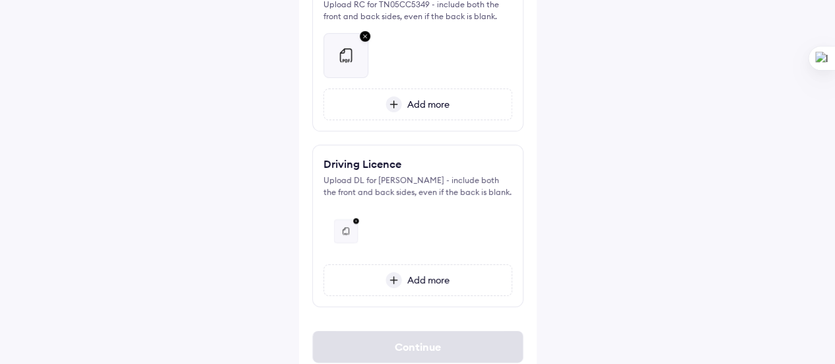
scroll to position [201, 0]
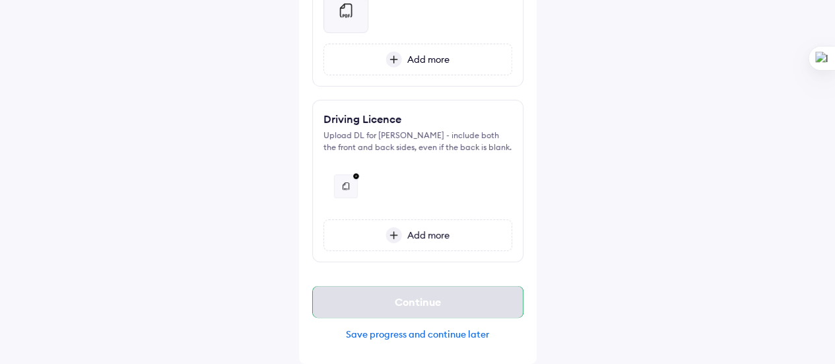
click at [408, 295] on div "Continue" at bounding box center [417, 302] width 211 height 32
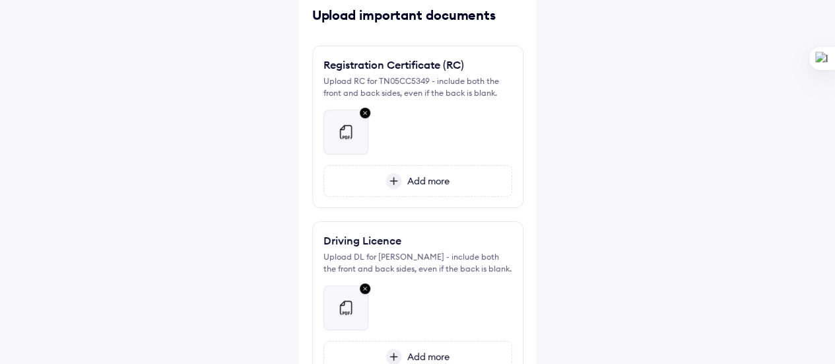
click at [412, 180] on span "Add more" at bounding box center [426, 181] width 48 height 12
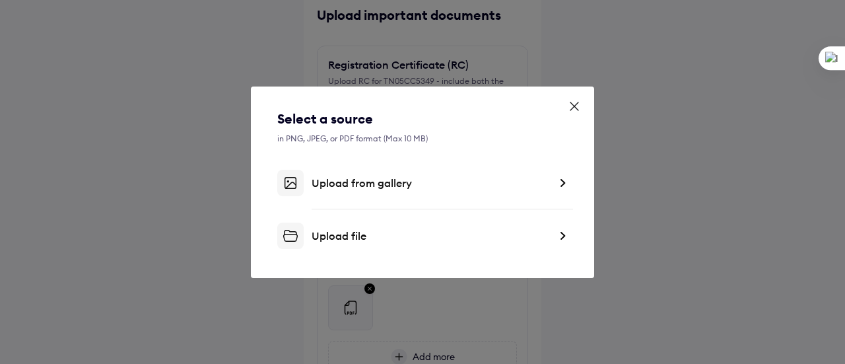
click at [351, 236] on div "Upload file" at bounding box center [431, 235] width 238 height 13
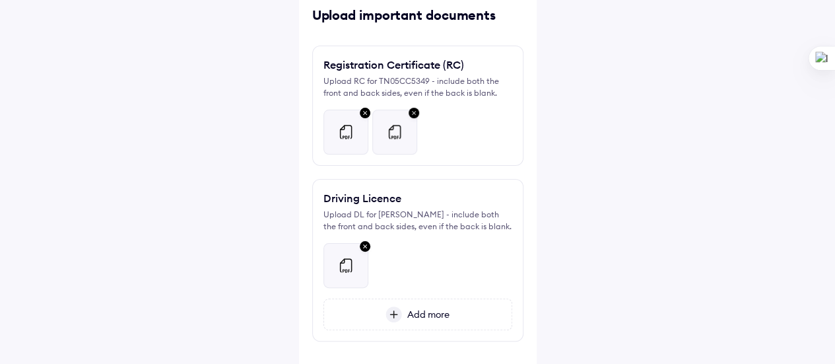
click at [417, 320] on span "Add more" at bounding box center [426, 314] width 48 height 12
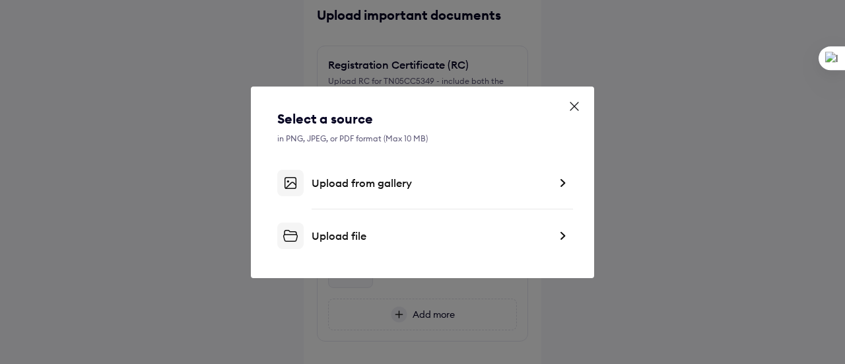
click at [348, 236] on div "Upload file" at bounding box center [431, 235] width 238 height 13
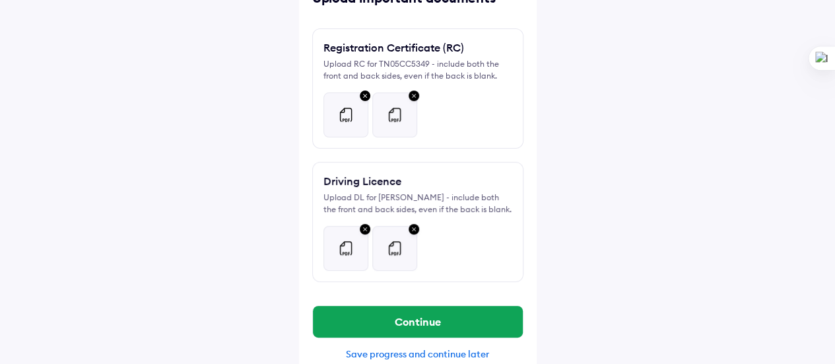
scroll to position [117, 0]
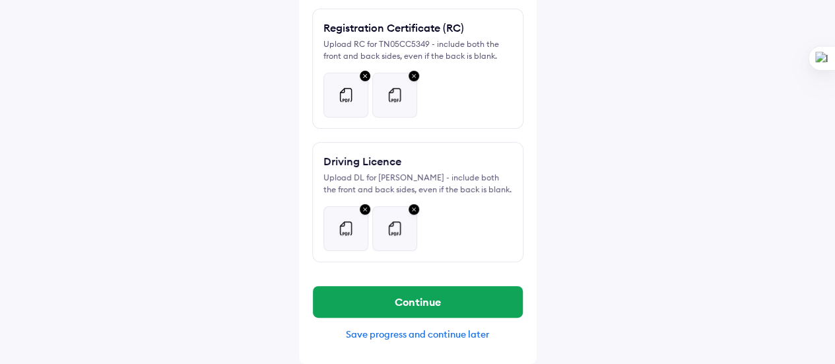
click at [416, 206] on img at bounding box center [414, 209] width 16 height 17
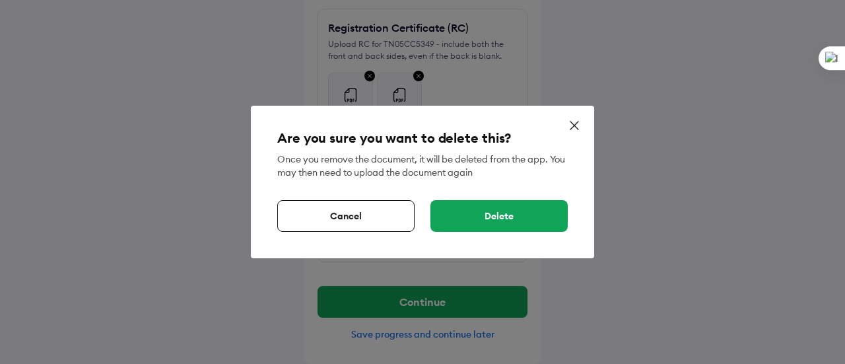
click at [464, 211] on div "Delete" at bounding box center [499, 216] width 137 height 32
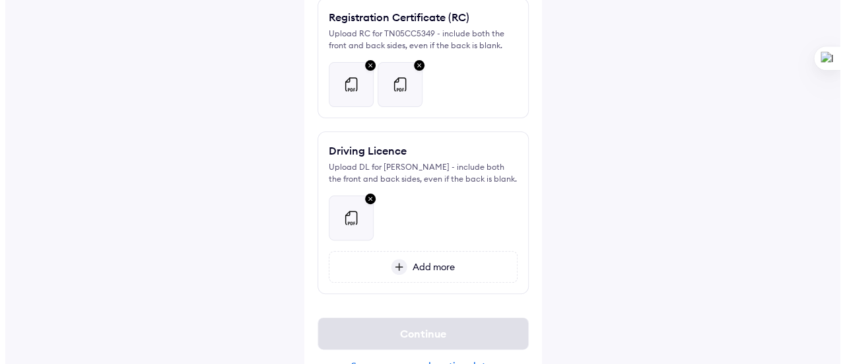
scroll to position [159, 0]
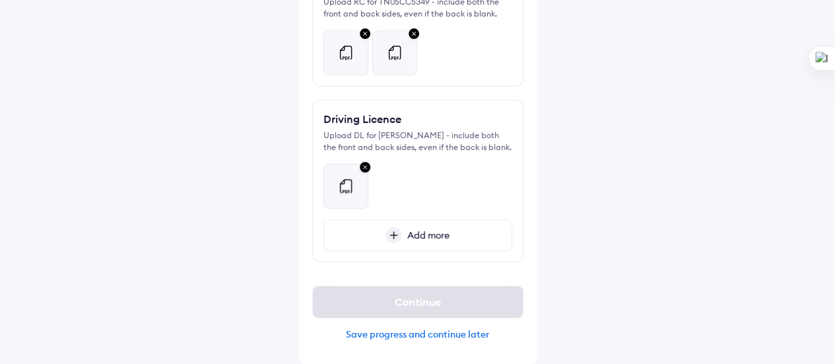
click at [365, 167] on img at bounding box center [365, 167] width 16 height 17
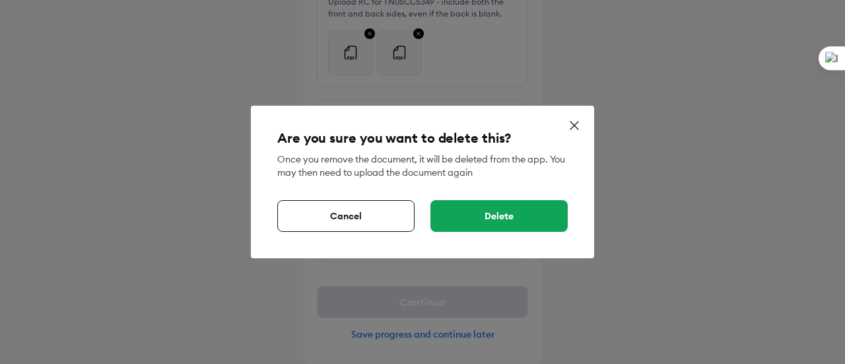
click at [483, 213] on div "Delete" at bounding box center [499, 216] width 137 height 32
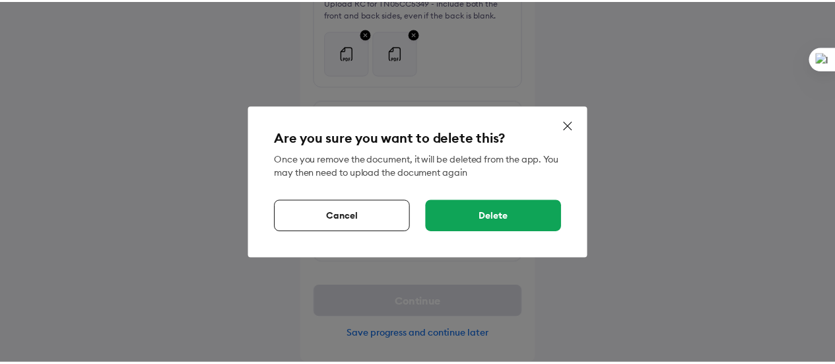
scroll to position [104, 0]
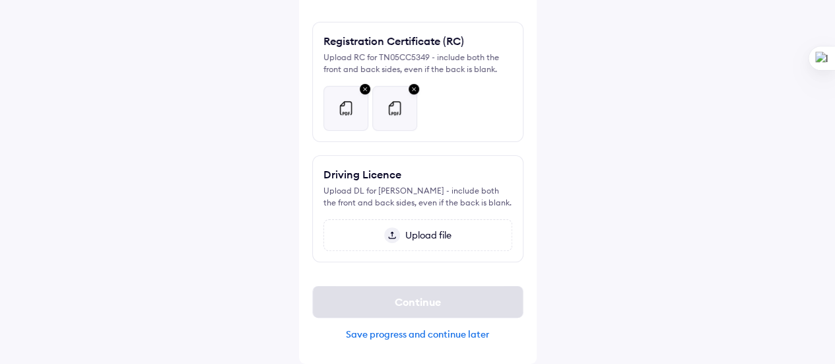
click at [413, 81] on img at bounding box center [414, 89] width 16 height 17
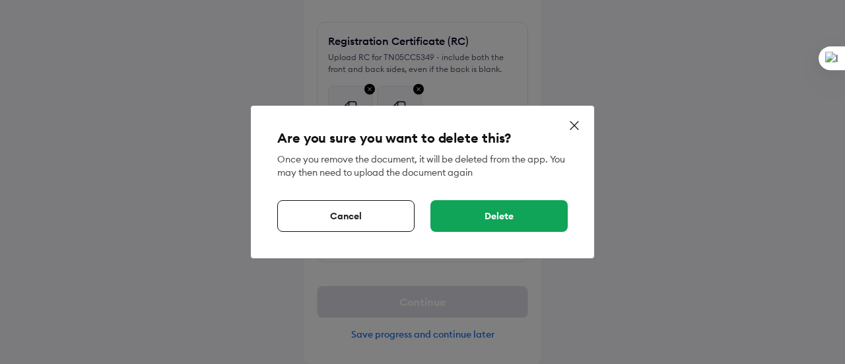
click at [478, 212] on div "Delete" at bounding box center [499, 216] width 137 height 32
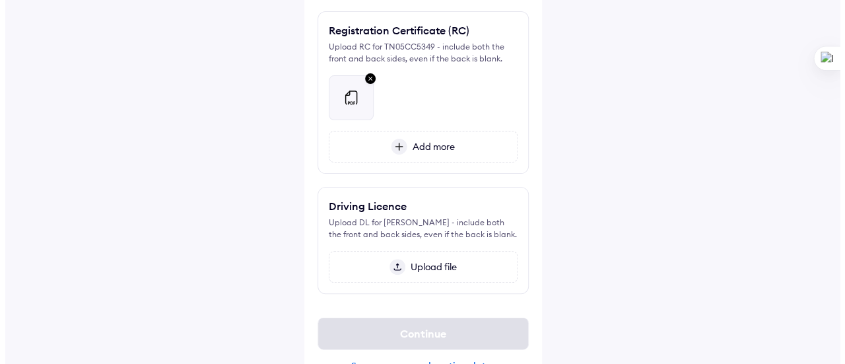
scroll to position [146, 0]
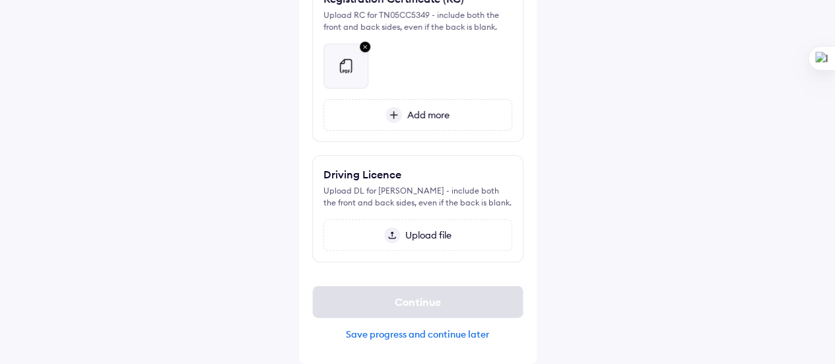
click at [365, 39] on img at bounding box center [365, 47] width 16 height 17
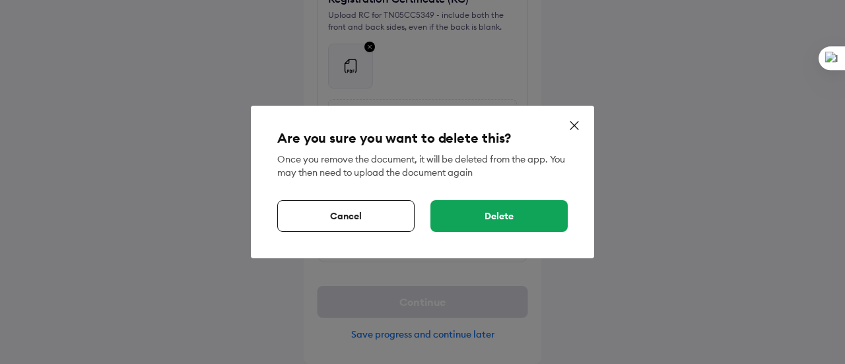
click at [490, 215] on div "Delete" at bounding box center [499, 216] width 137 height 32
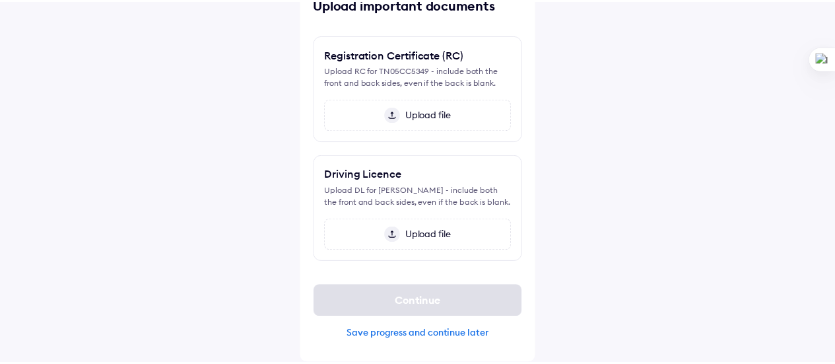
scroll to position [90, 0]
click at [428, 109] on span "Upload file" at bounding box center [426, 115] width 52 height 12
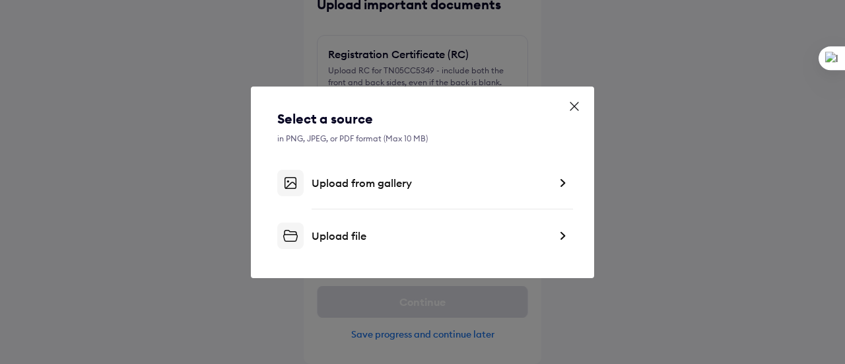
click at [355, 233] on div "Upload file" at bounding box center [431, 235] width 238 height 13
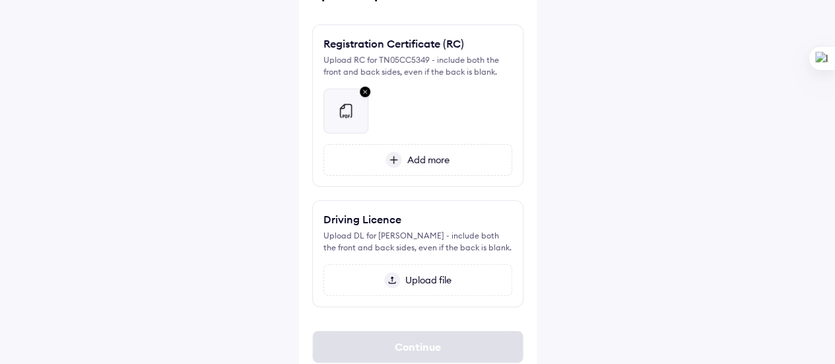
click at [418, 159] on span "Add more" at bounding box center [426, 160] width 48 height 12
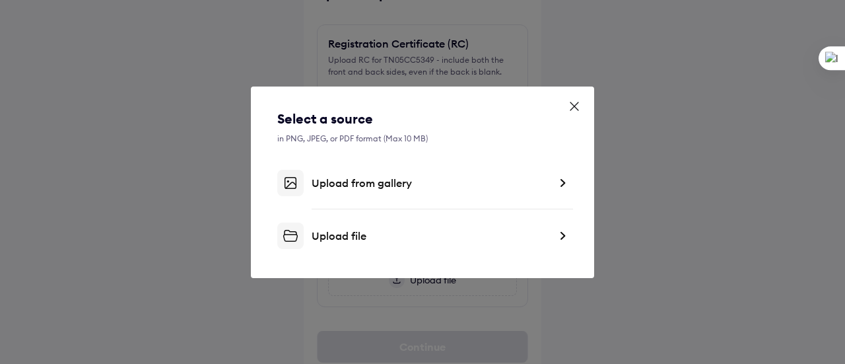
click at [346, 234] on div "Upload file" at bounding box center [431, 235] width 238 height 13
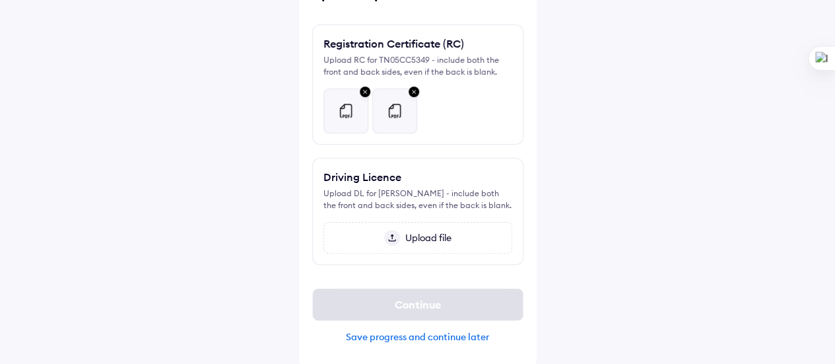
click at [420, 244] on span "Upload file" at bounding box center [426, 238] width 52 height 12
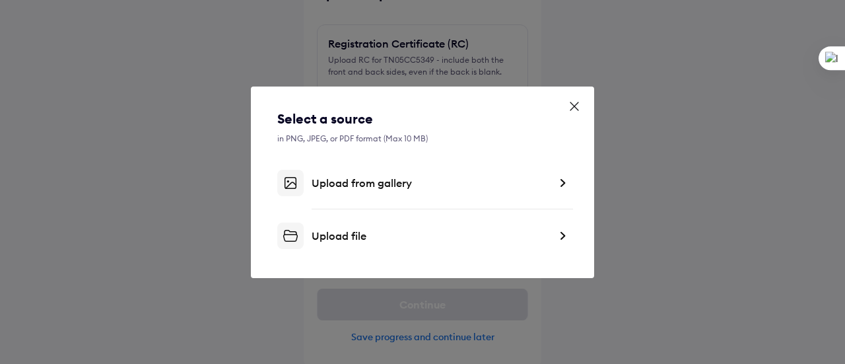
click at [347, 233] on div "Upload file" at bounding box center [431, 235] width 238 height 13
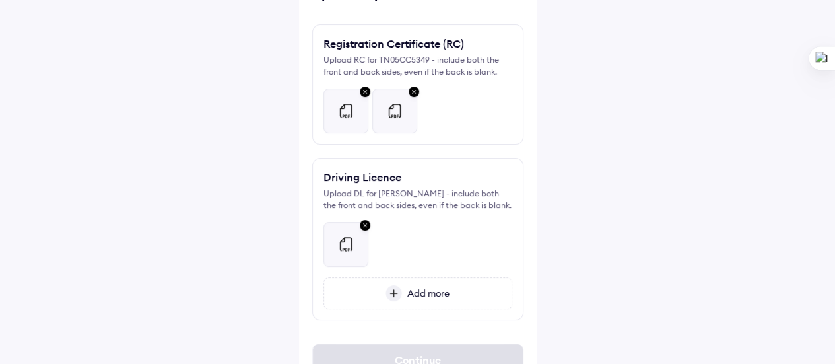
click at [427, 299] on span "Add more" at bounding box center [426, 293] width 48 height 12
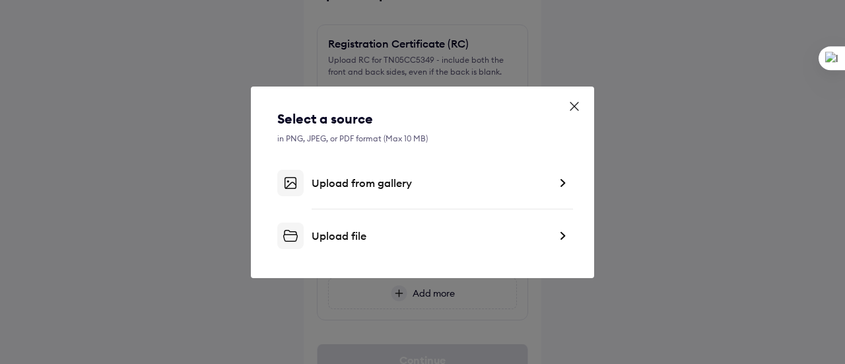
click at [337, 233] on div "Upload file" at bounding box center [431, 235] width 238 height 13
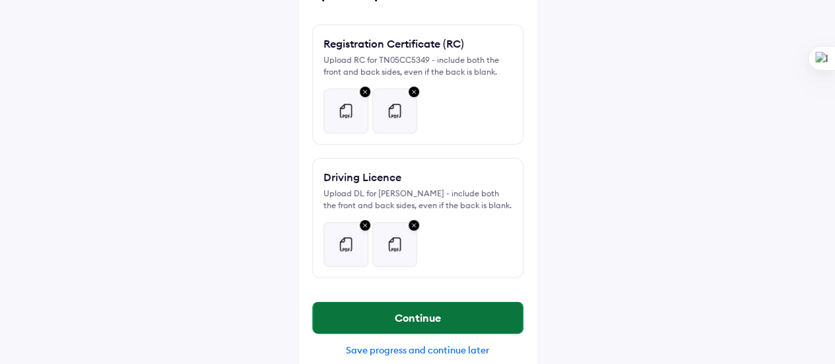
click at [385, 330] on button "Continue" at bounding box center [418, 318] width 210 height 32
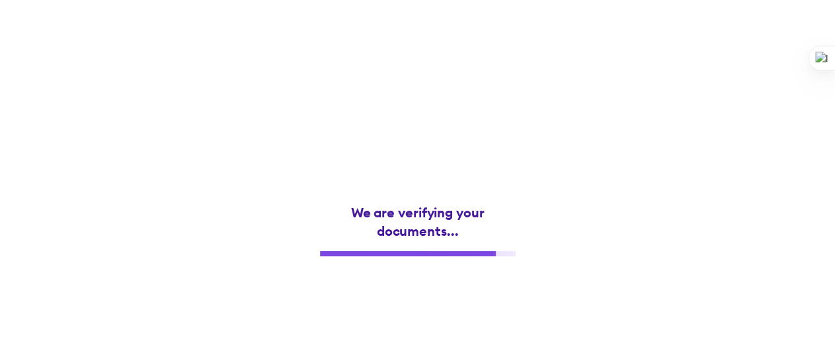
scroll to position [0, 0]
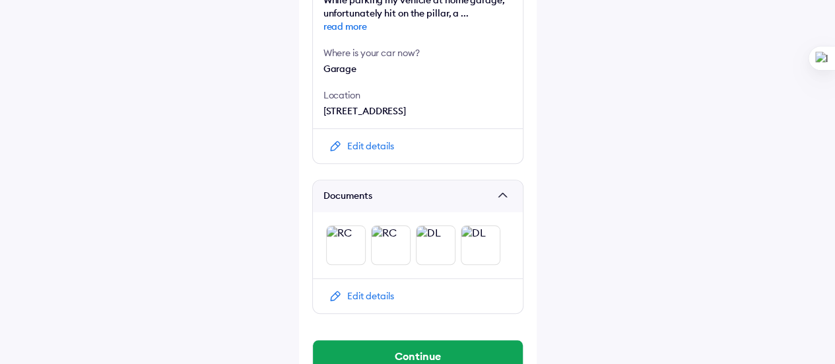
scroll to position [571, 0]
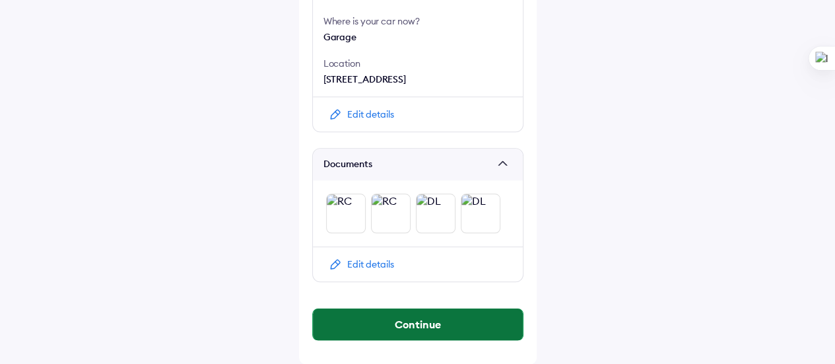
click at [409, 324] on button "Continue" at bounding box center [418, 324] width 210 height 32
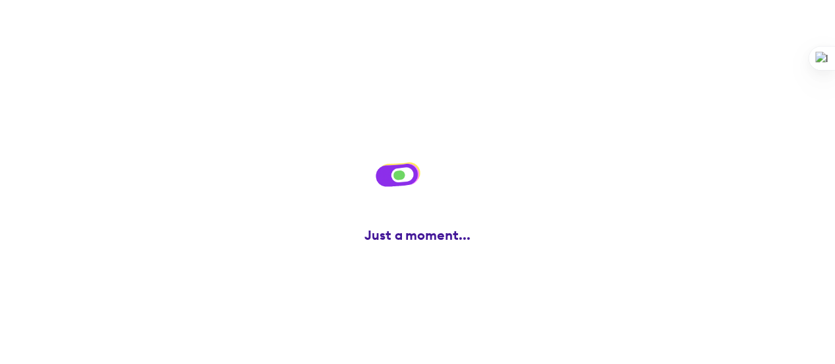
scroll to position [0, 0]
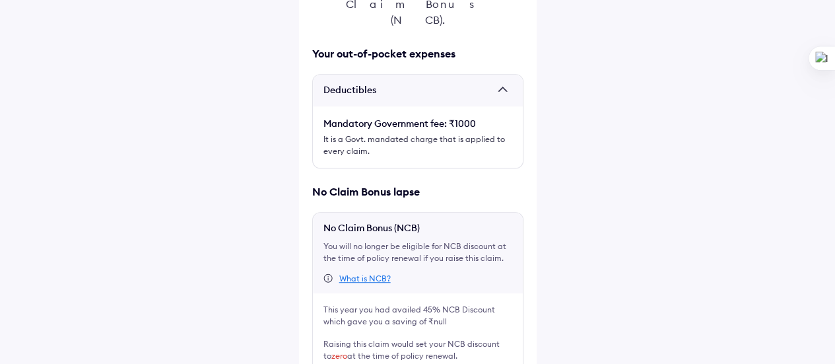
scroll to position [299, 0]
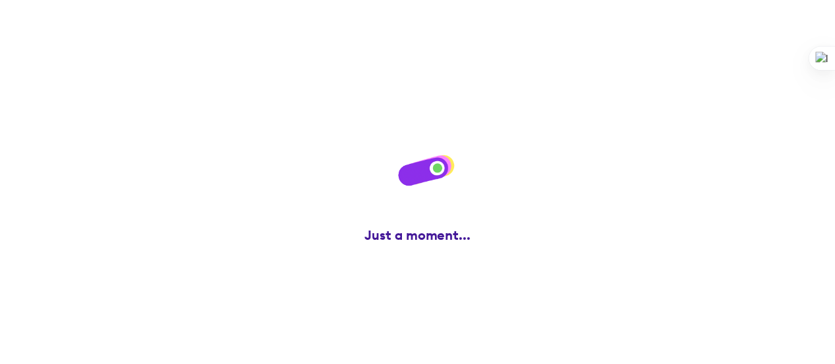
scroll to position [0, 0]
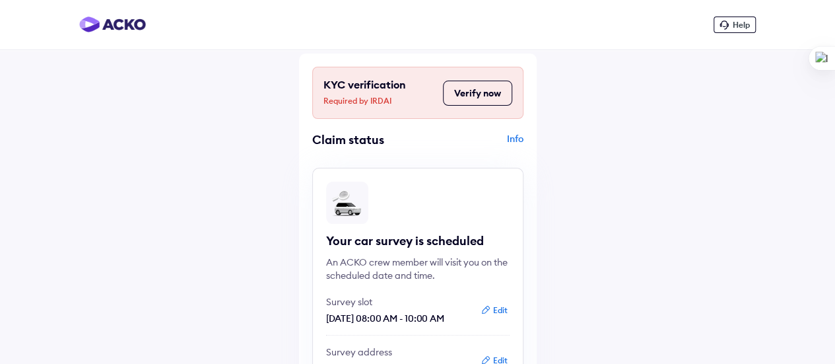
click at [485, 90] on button "Verify now" at bounding box center [477, 93] width 69 height 25
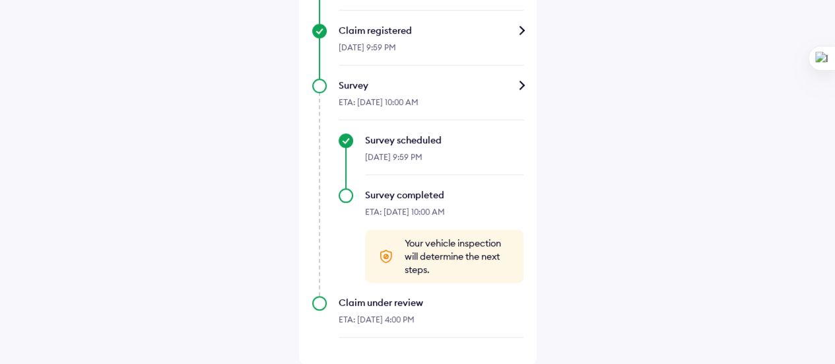
scroll to position [510, 0]
click at [389, 258] on icon at bounding box center [386, 256] width 16 height 16
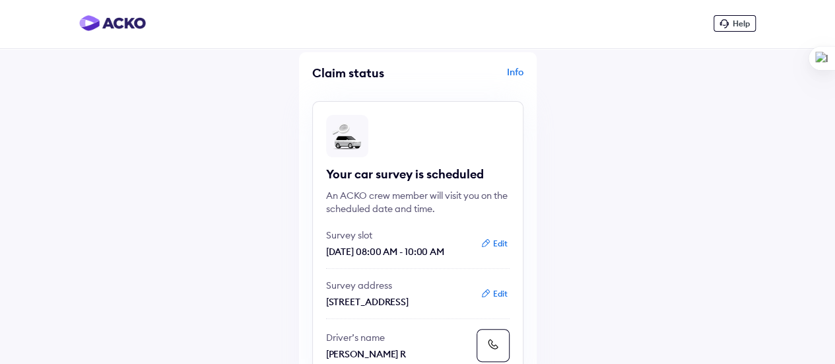
scroll to position [0, 0]
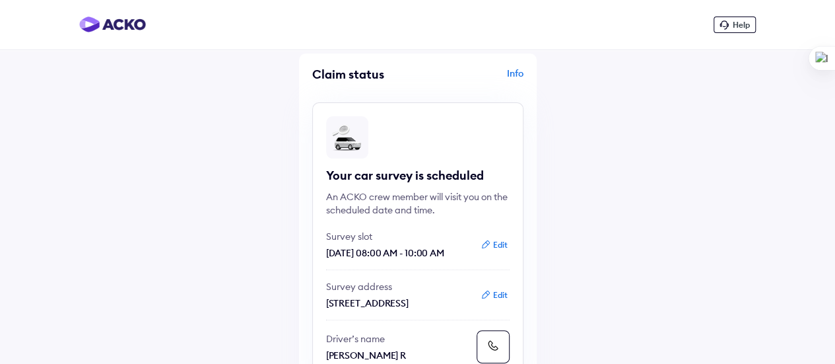
click at [512, 74] on div "Info" at bounding box center [472, 79] width 102 height 25
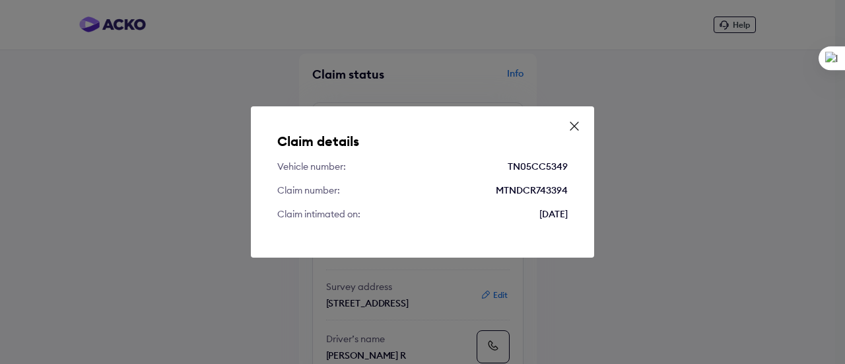
click at [630, 211] on div "Claim details Vehicle number: TN05CC5349 Claim number: MTNDCR743394 Claim intim…" at bounding box center [422, 182] width 845 height 364
click at [577, 125] on icon at bounding box center [574, 126] width 13 height 13
